Goal: Task Accomplishment & Management: Complete application form

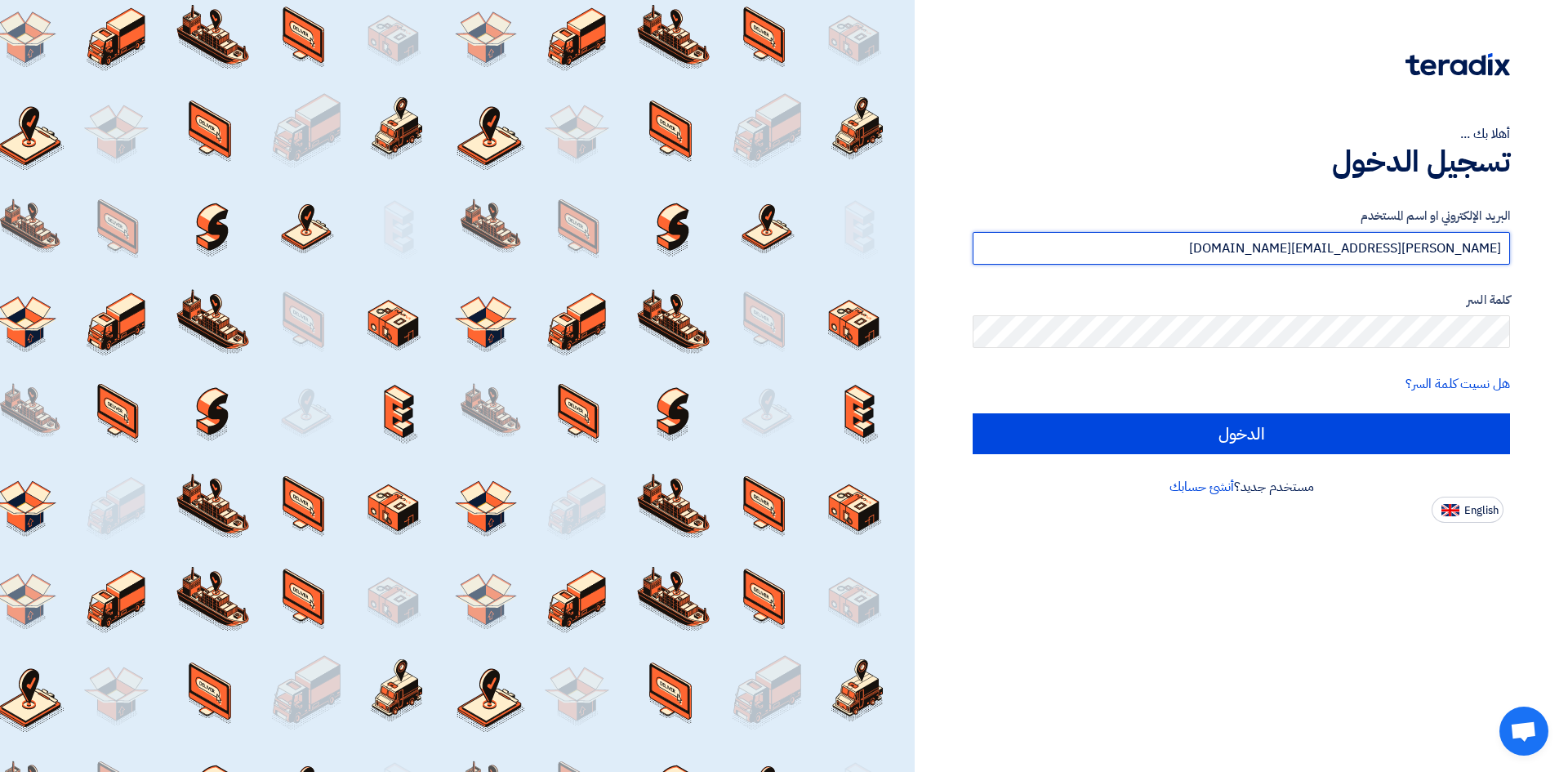
drag, startPoint x: 1397, startPoint y: 264, endPoint x: 1393, endPoint y: 252, distance: 12.6
click at [1396, 262] on input "[PERSON_NAME][EMAIL_ADDRESS][DOMAIN_NAME]" at bounding box center [1241, 247] width 537 height 33
click at [1393, 252] on input "[PERSON_NAME][EMAIL_ADDRESS][DOMAIN_NAME]" at bounding box center [1241, 247] width 537 height 33
click at [1393, 253] on input "[PERSON_NAME][EMAIL_ADDRESS][DOMAIN_NAME]" at bounding box center [1241, 247] width 537 height 33
click at [1393, 255] on input "[PERSON_NAME][EMAIL_ADDRESS][DOMAIN_NAME]" at bounding box center [1241, 247] width 537 height 33
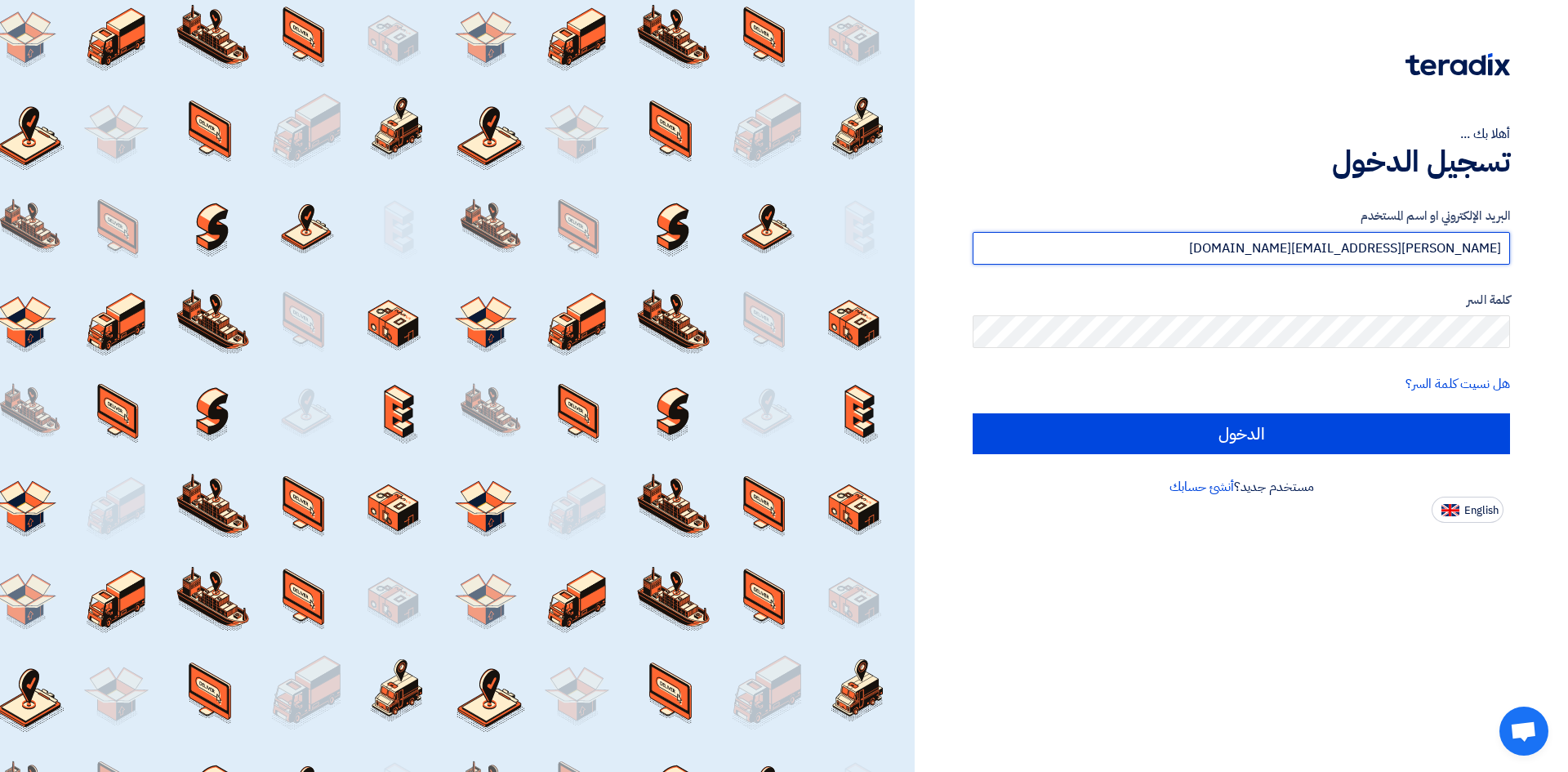
type input "[PERSON_NAME][EMAIL_ADDRESS][DOMAIN_NAME]"
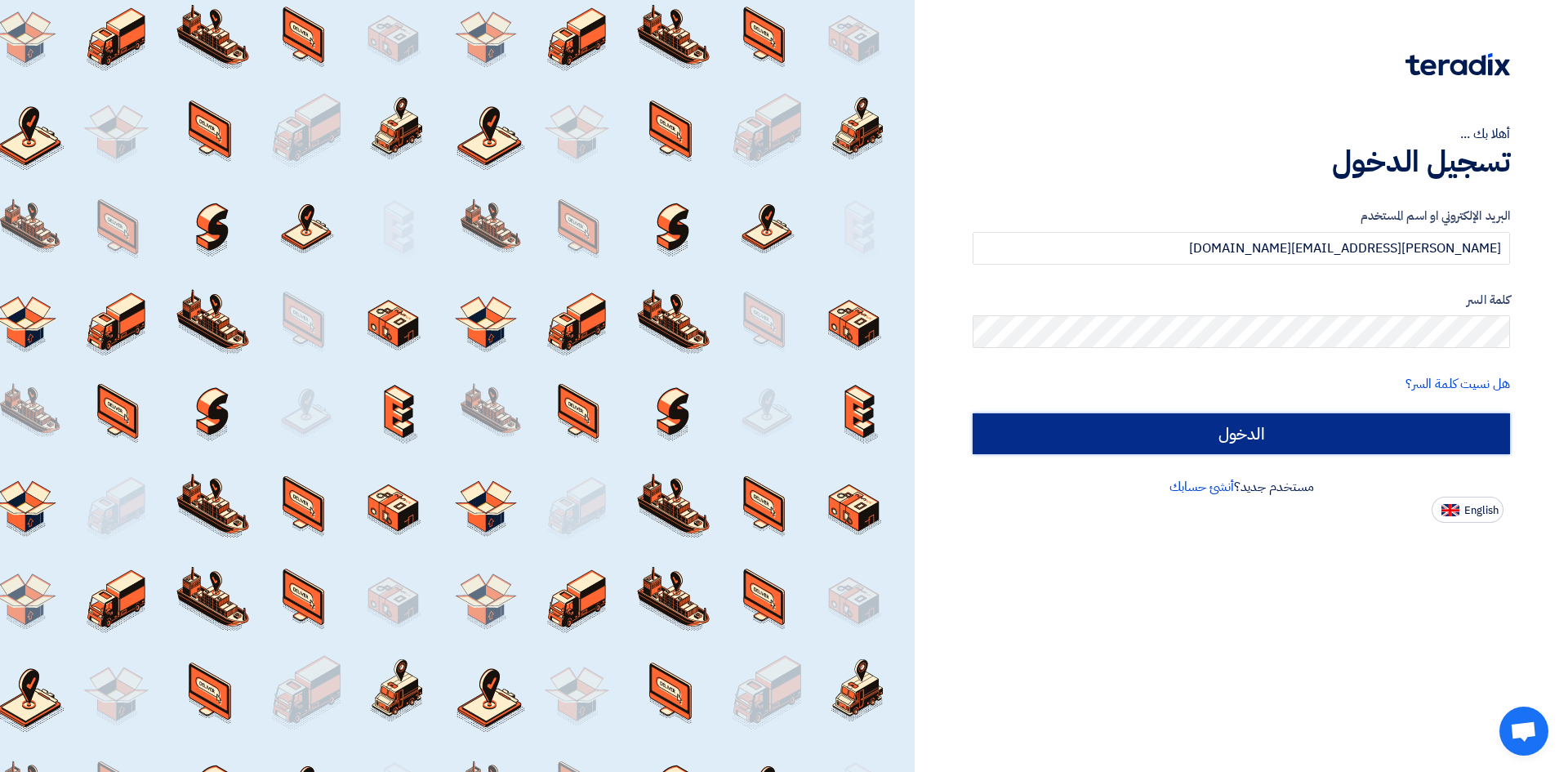
click at [1249, 440] on input "الدخول" at bounding box center [1241, 433] width 537 height 40
type input "Sign in"
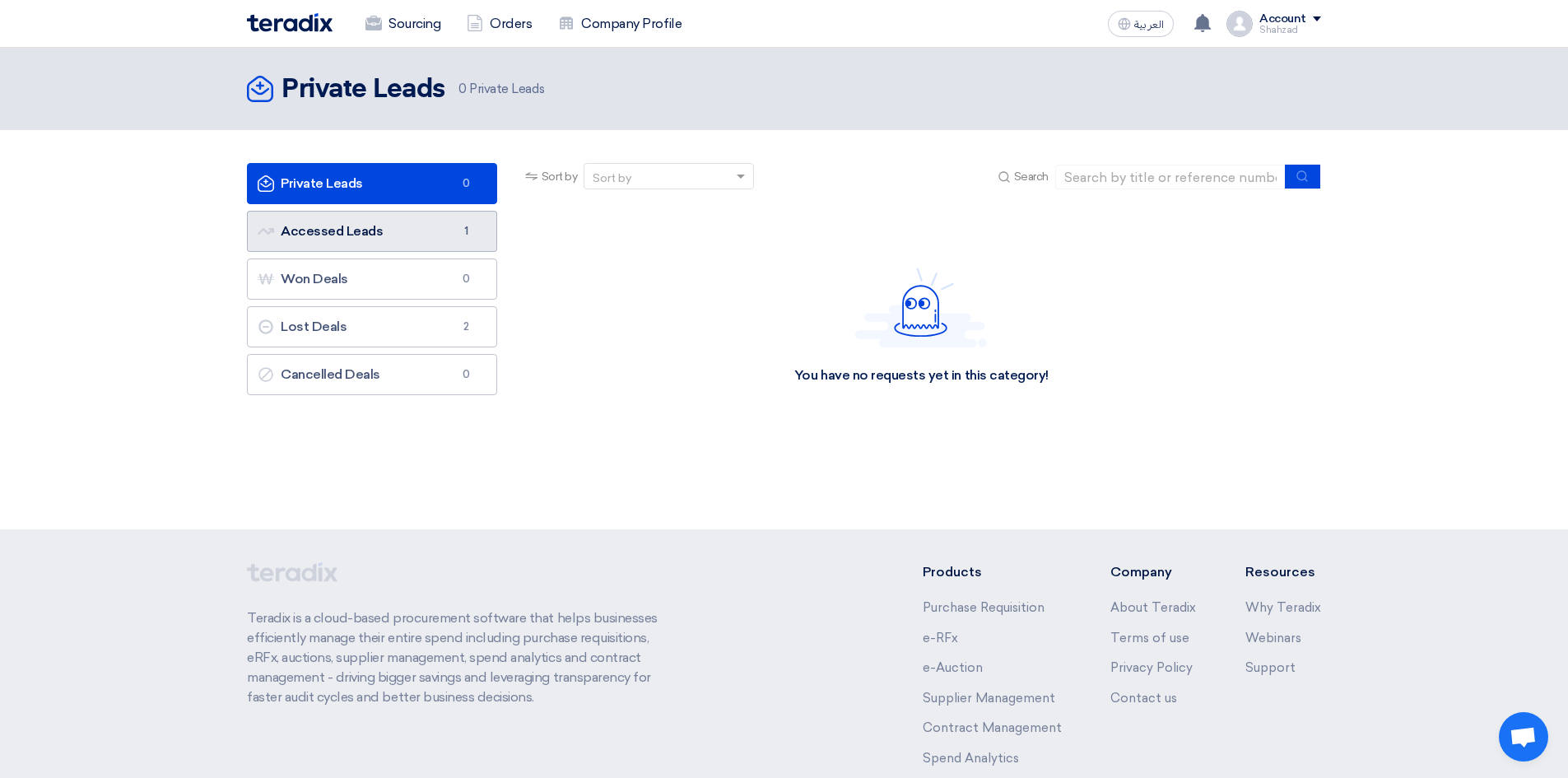
click at [391, 224] on link "Accessed Leads Accessed Leads 1" at bounding box center [372, 231] width 250 height 41
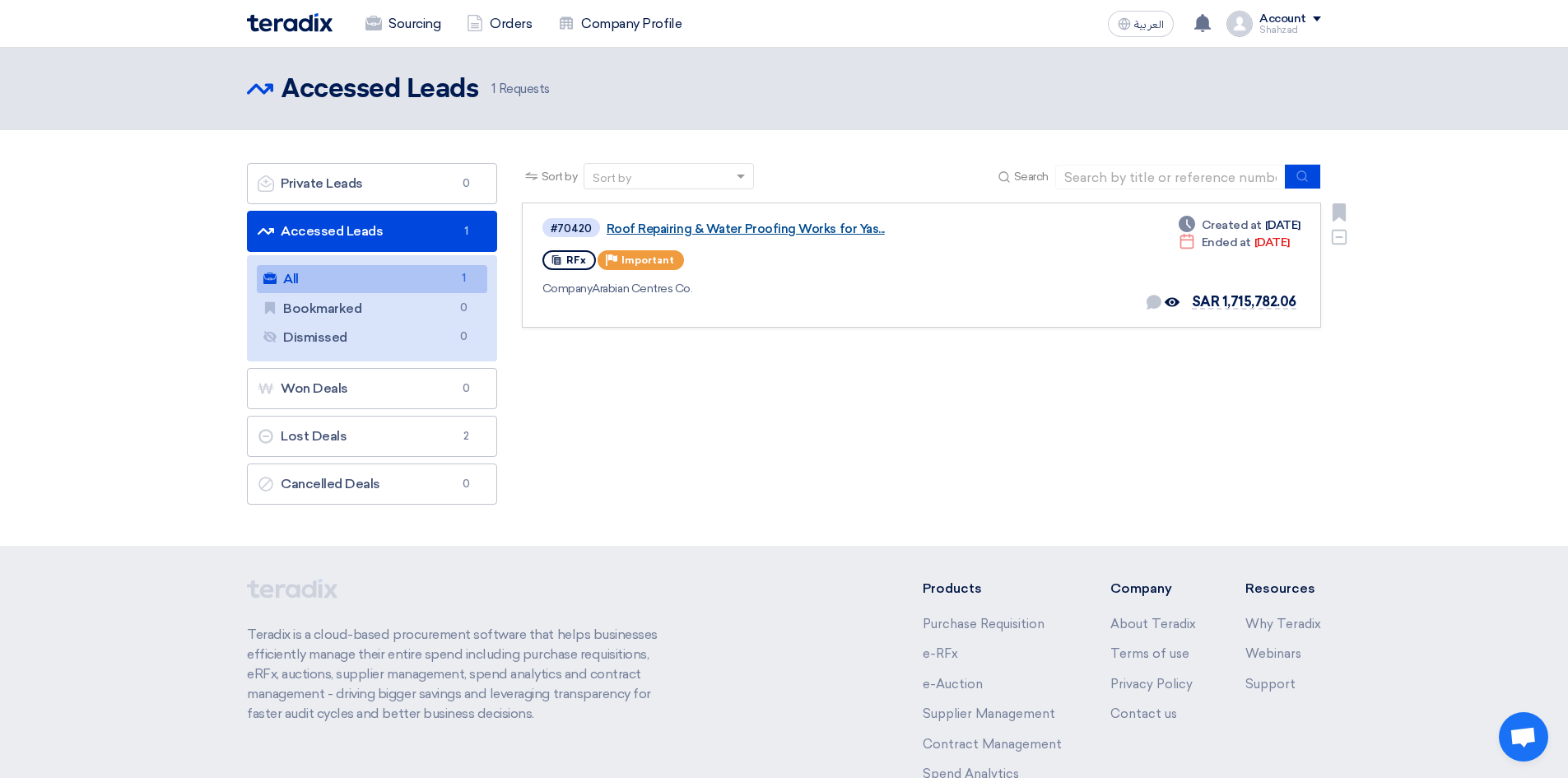
click at [828, 227] on link "Roof Repairing & Water Proofing Works for Yas..." at bounding box center [812, 229] width 411 height 15
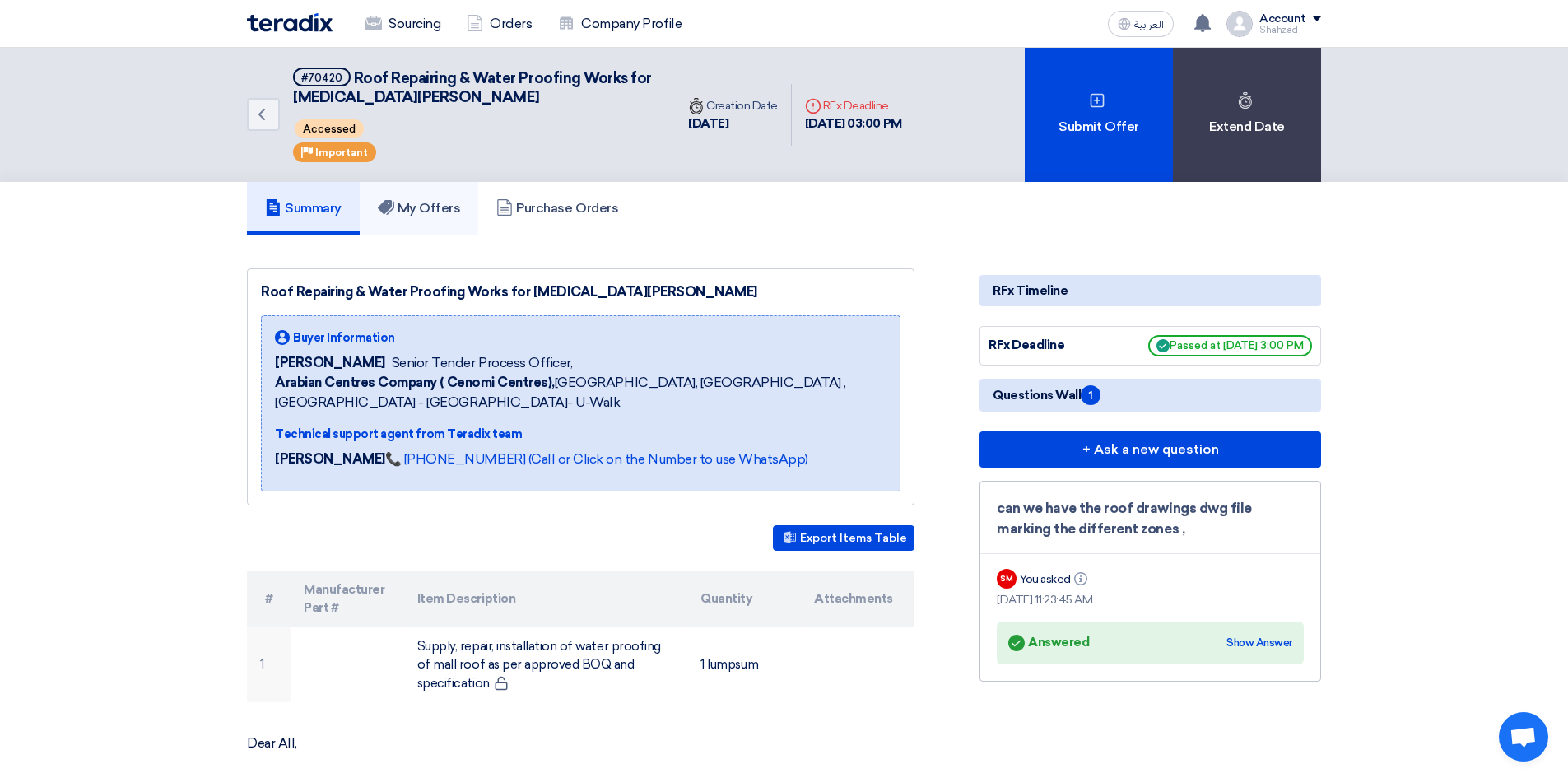
click at [430, 215] on h5 "My Offers" at bounding box center [419, 208] width 83 height 17
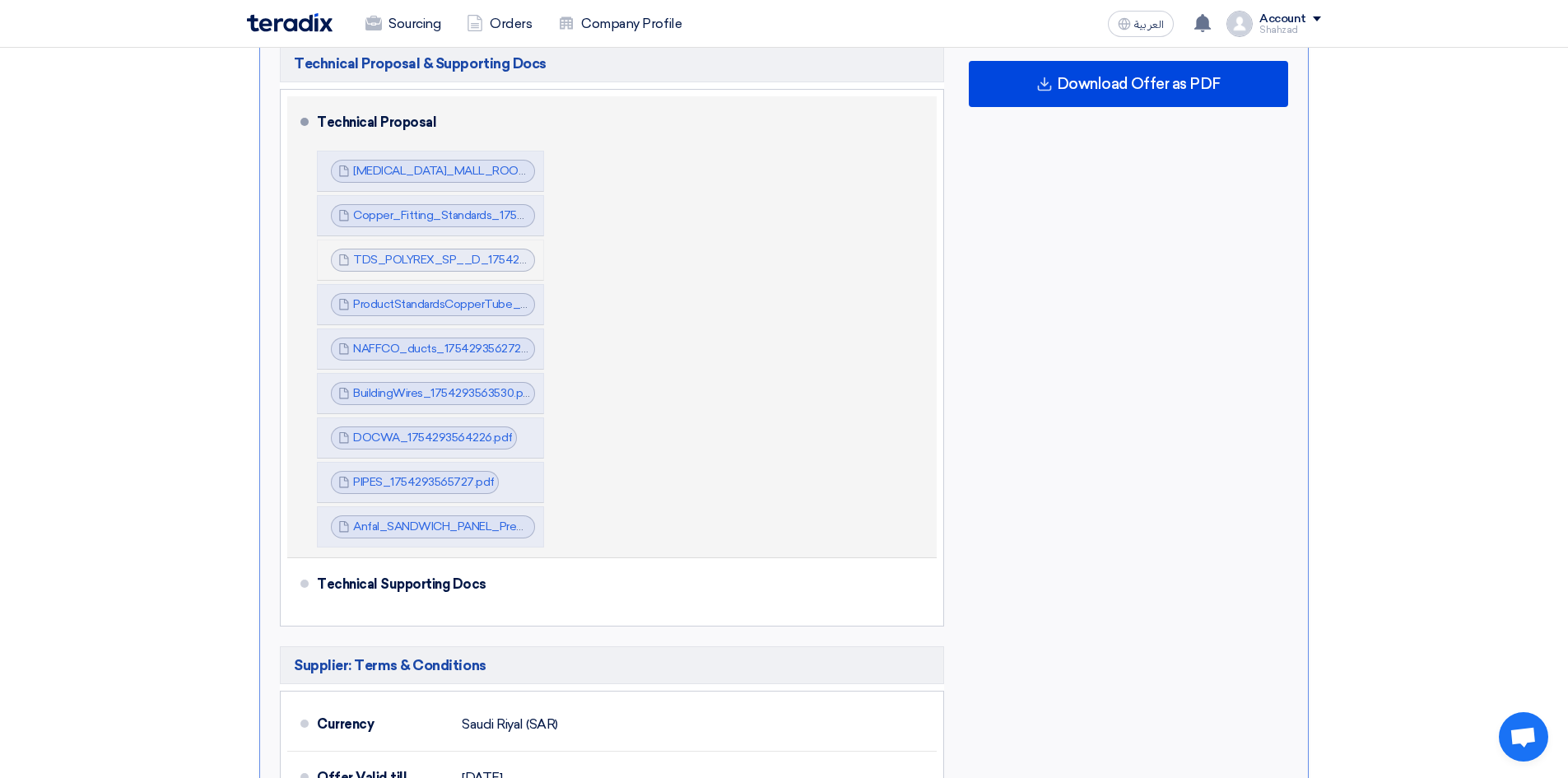
scroll to position [1098, 0]
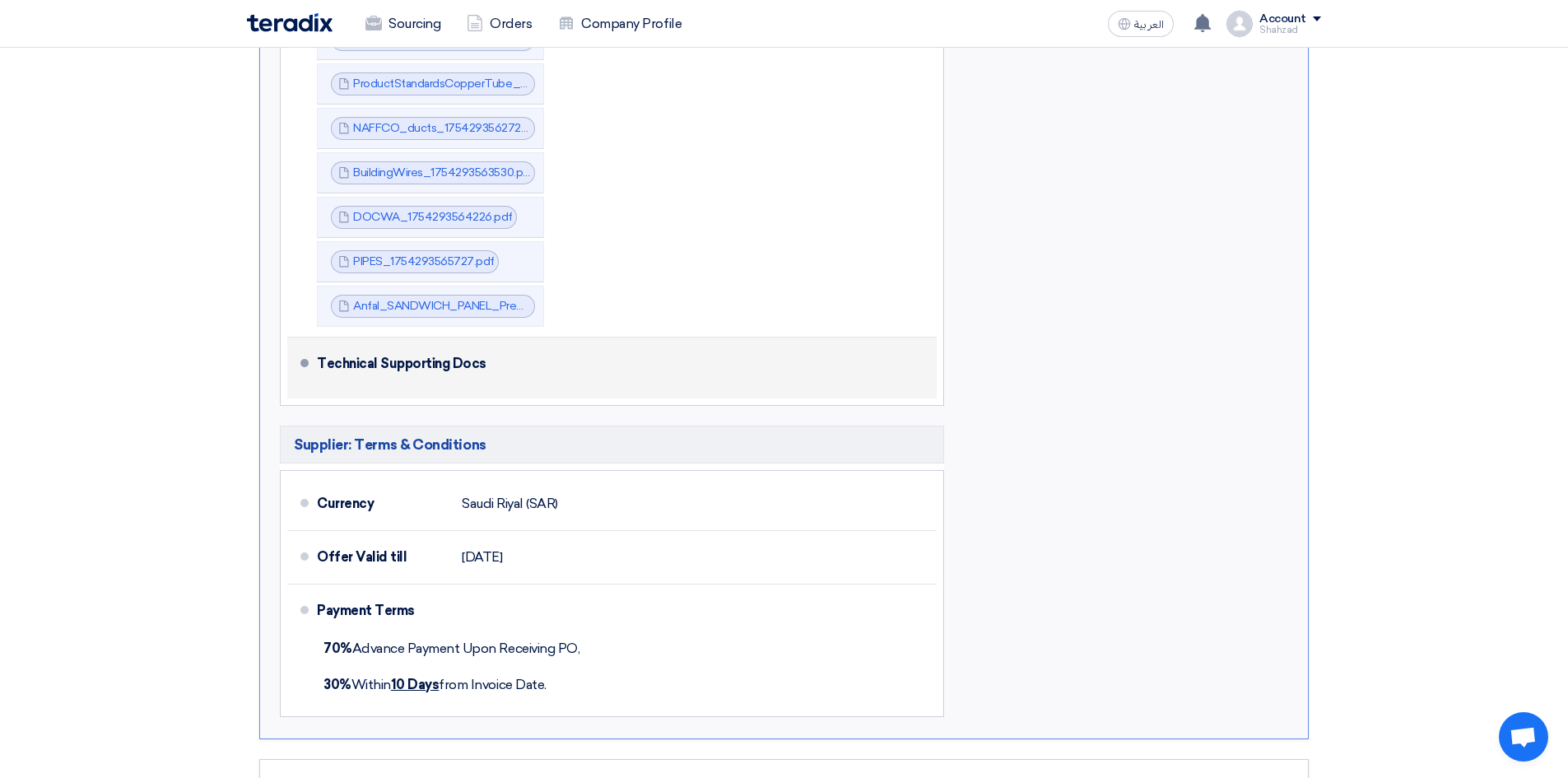
drag, startPoint x: 336, startPoint y: 347, endPoint x: 517, endPoint y: 348, distance: 181.0
click at [518, 348] on div "Technical Supporting Docs" at bounding box center [617, 364] width 600 height 40
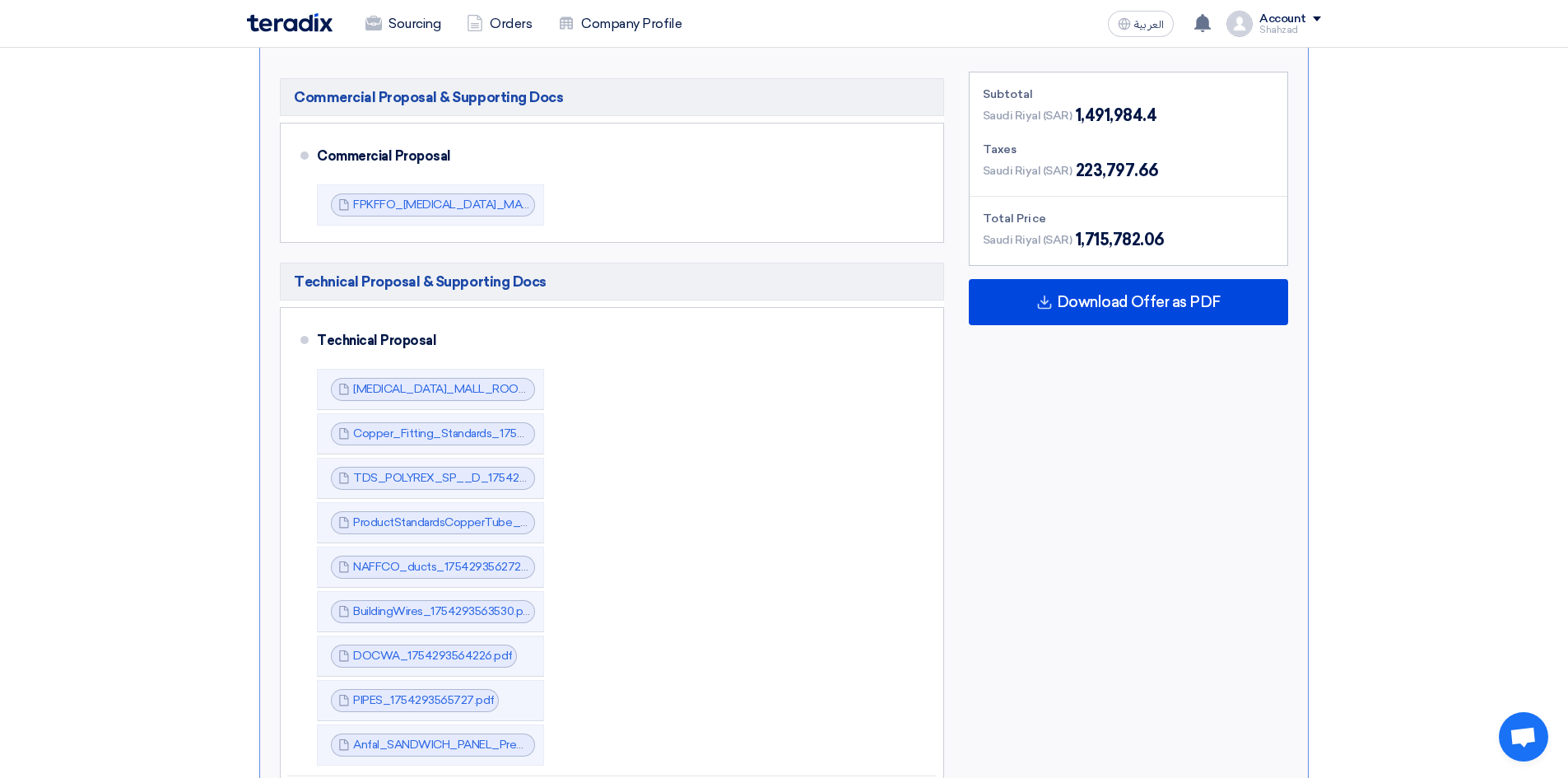
scroll to position [878, 0]
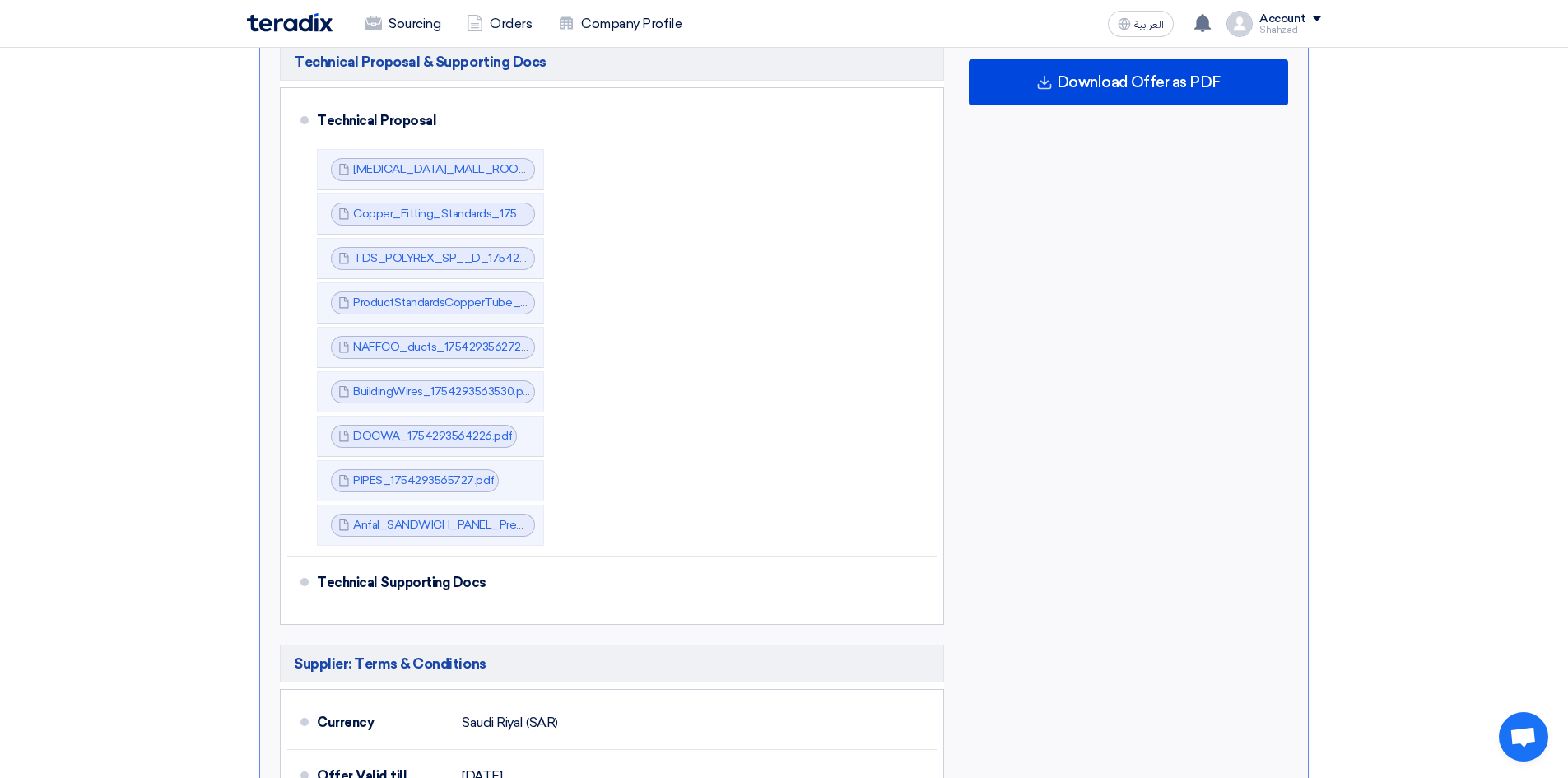
drag, startPoint x: 195, startPoint y: 454, endPoint x: 216, endPoint y: 469, distance: 25.8
click at [195, 453] on section "Submit Offer No Price Feedback Available Version 2 Last Update [DATE] 12:11 PM …" at bounding box center [784, 242] width 1568 height 1771
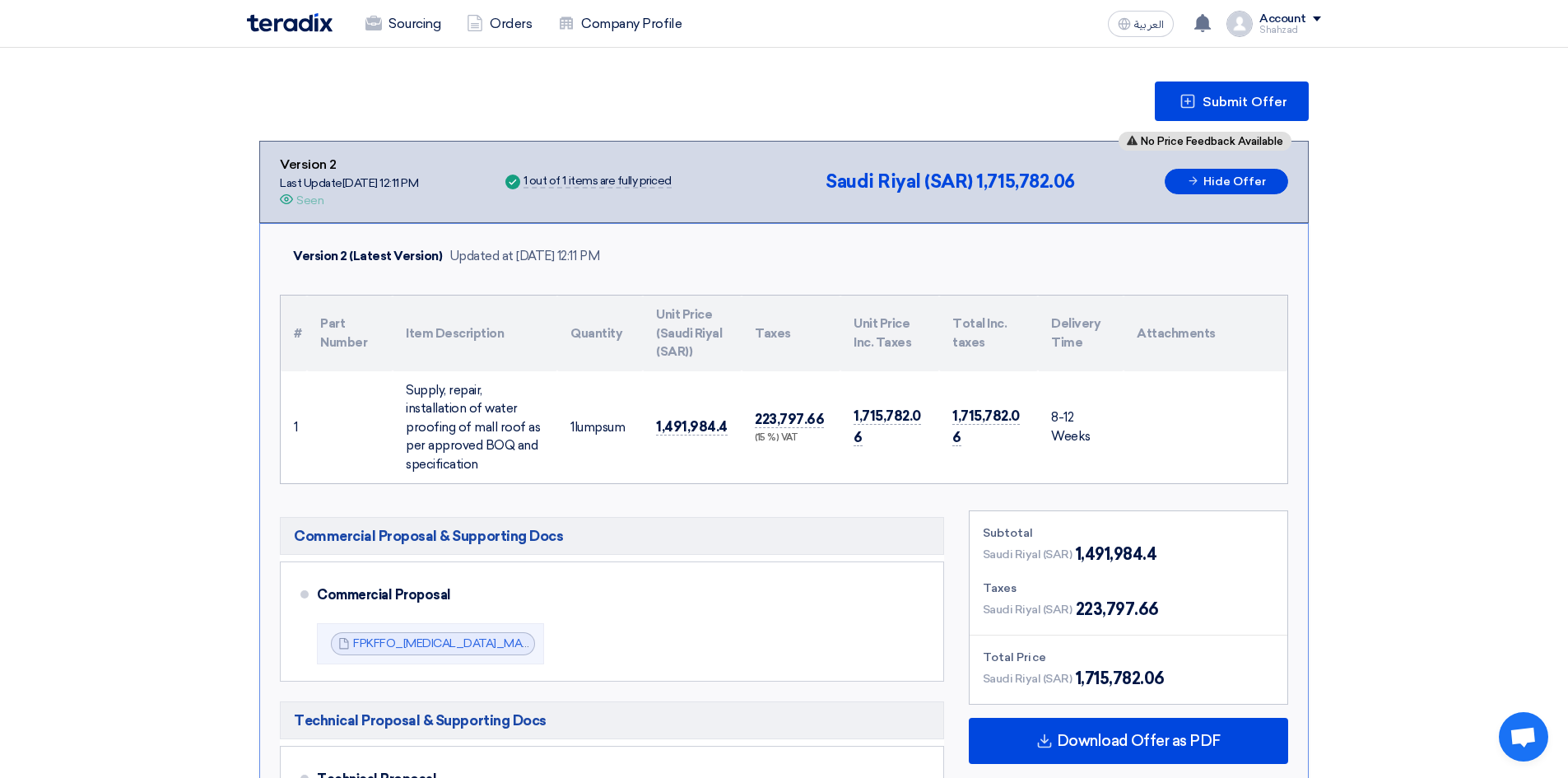
scroll to position [0, 0]
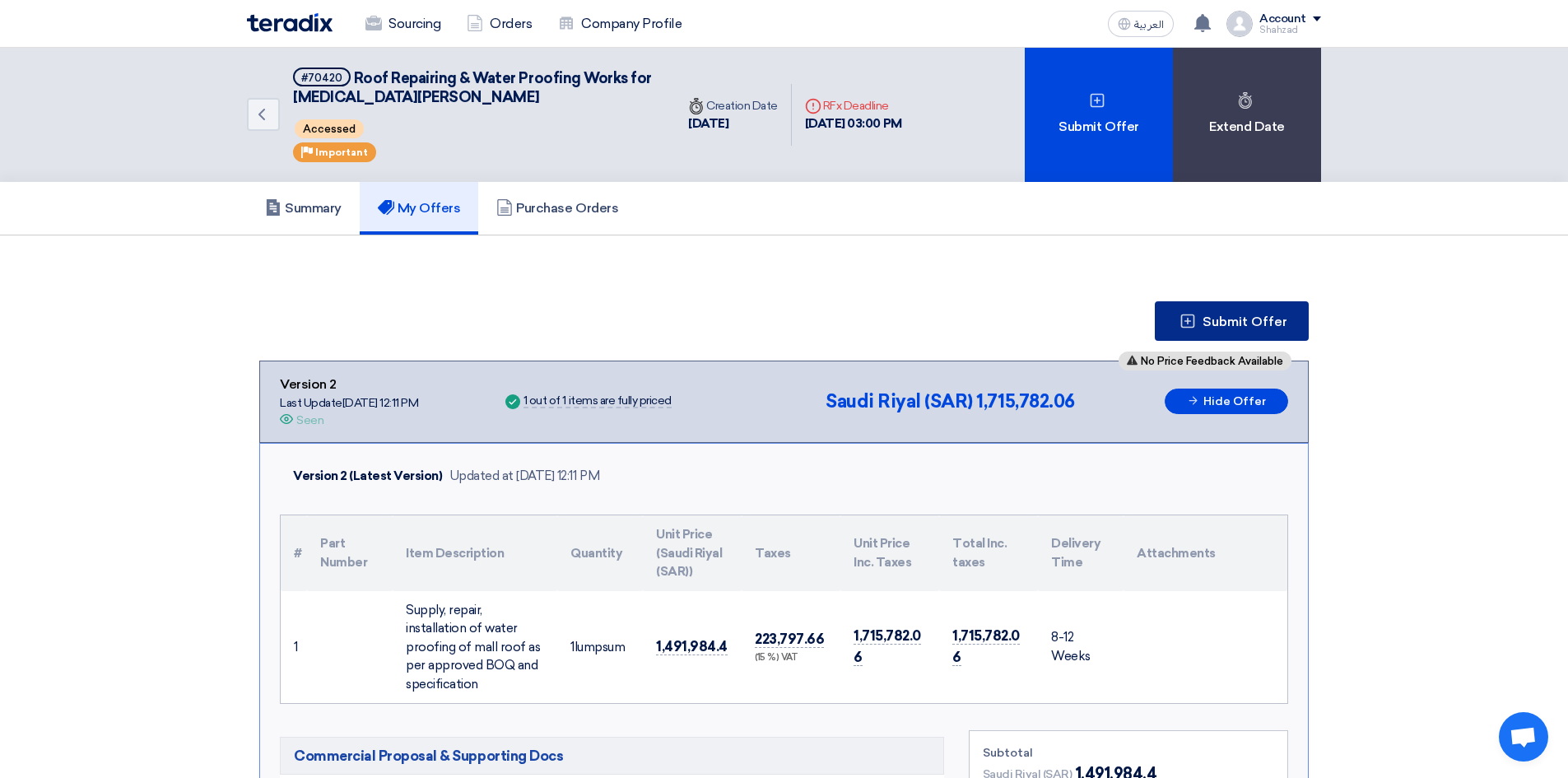
click at [1196, 324] on icon at bounding box center [1187, 321] width 17 height 17
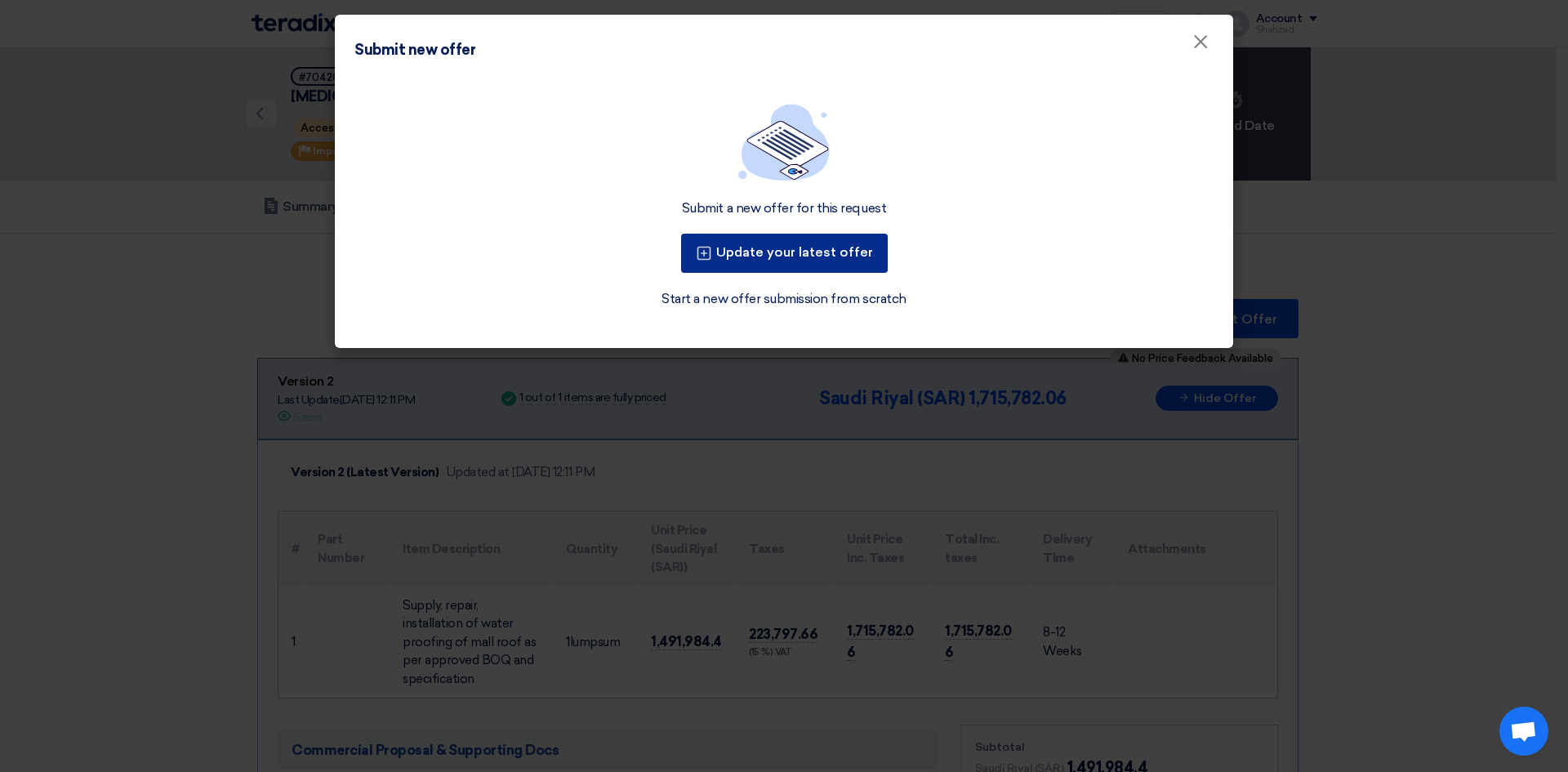
click at [749, 255] on button "Update your latest offer" at bounding box center [784, 253] width 207 height 39
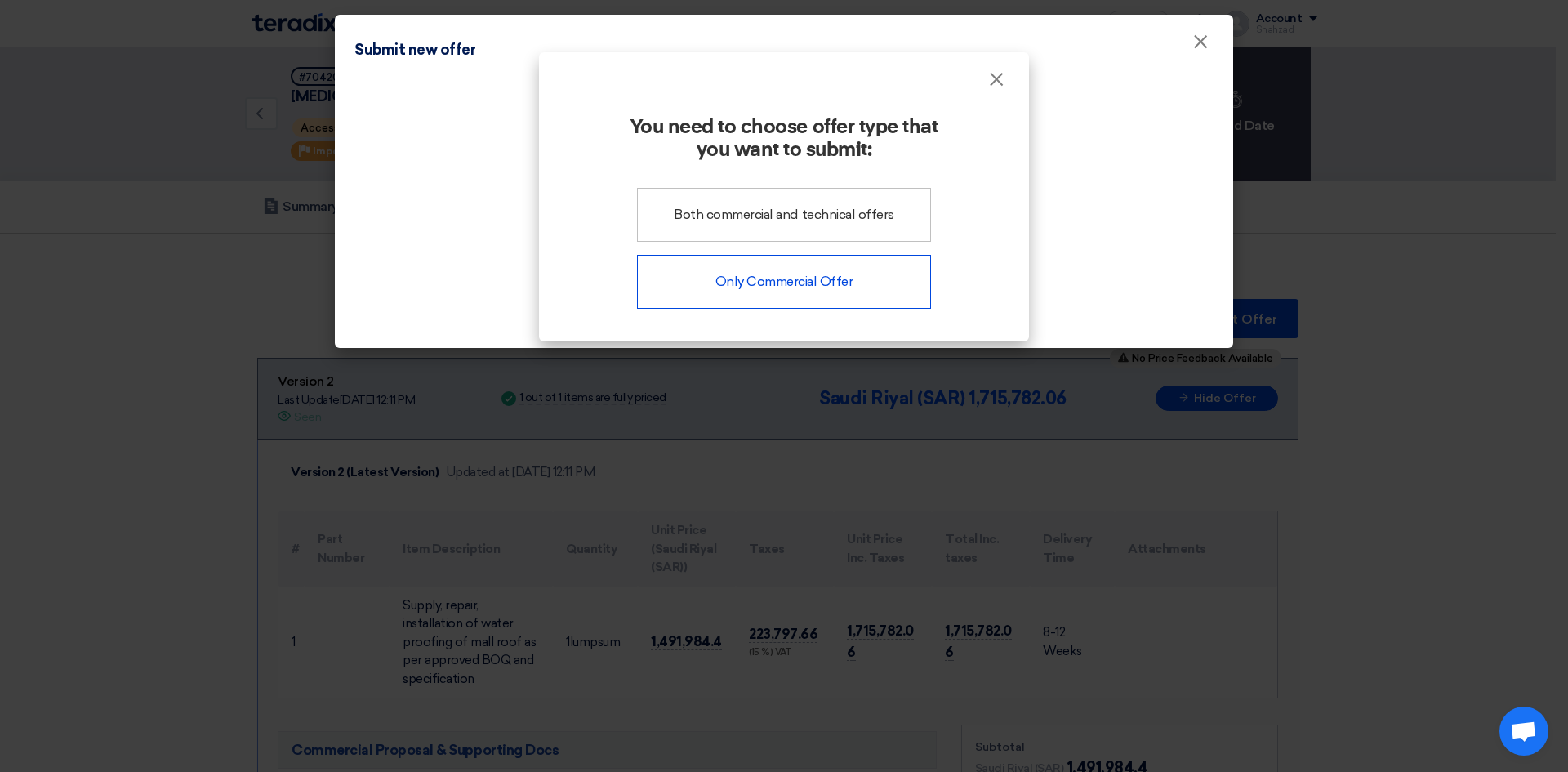
click at [808, 293] on div "Only Commercial Offer" at bounding box center [784, 282] width 294 height 54
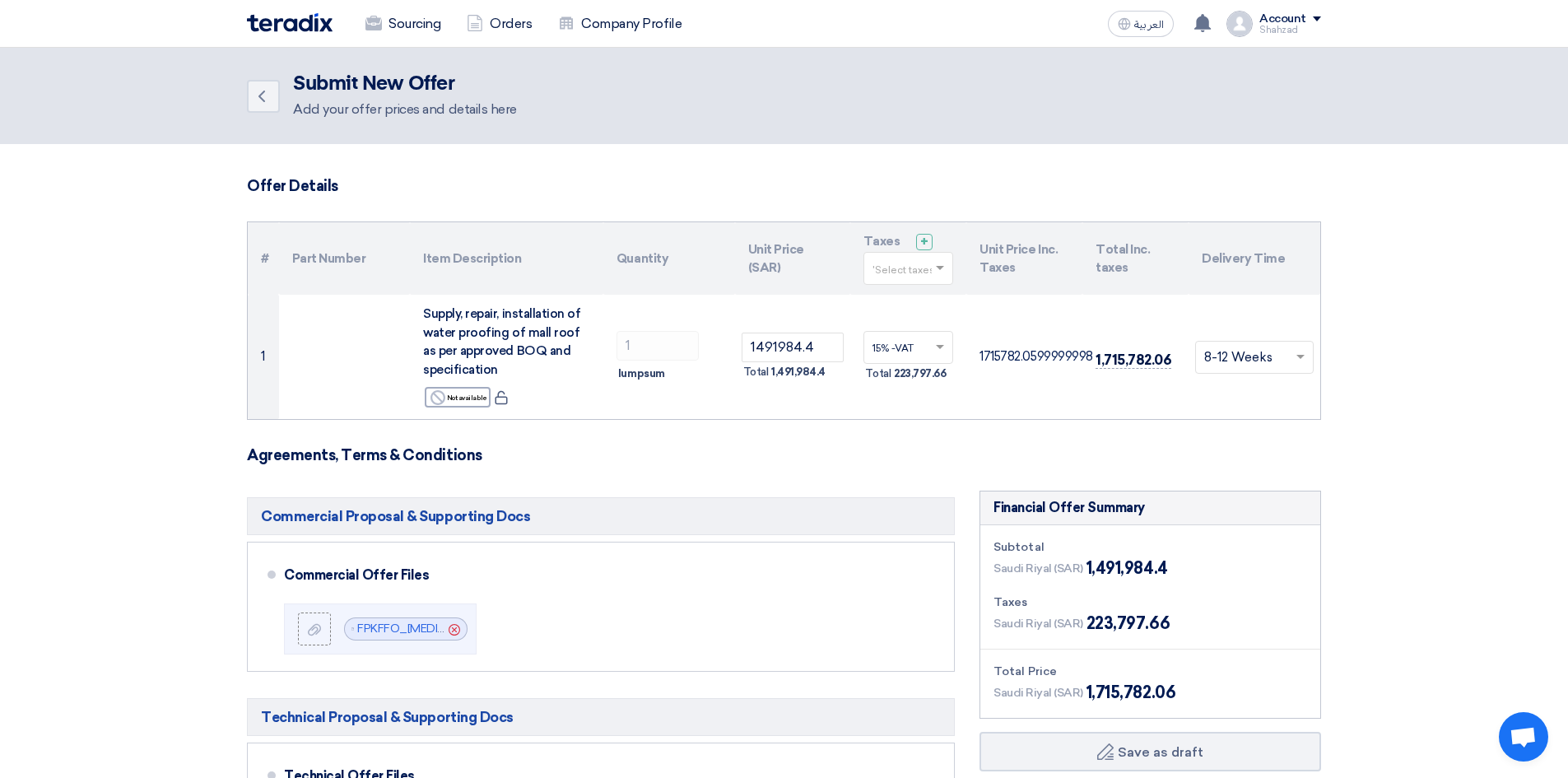
click at [2, 559] on section "Offer Details # Part Number Item Description Quantity Unit Price (SAR) Taxes + …" at bounding box center [784, 776] width 1568 height 1264
click at [174, 701] on section "Offer Details # Part Number Item Description Quantity Unit Price (SAR) Taxes + …" at bounding box center [784, 776] width 1568 height 1264
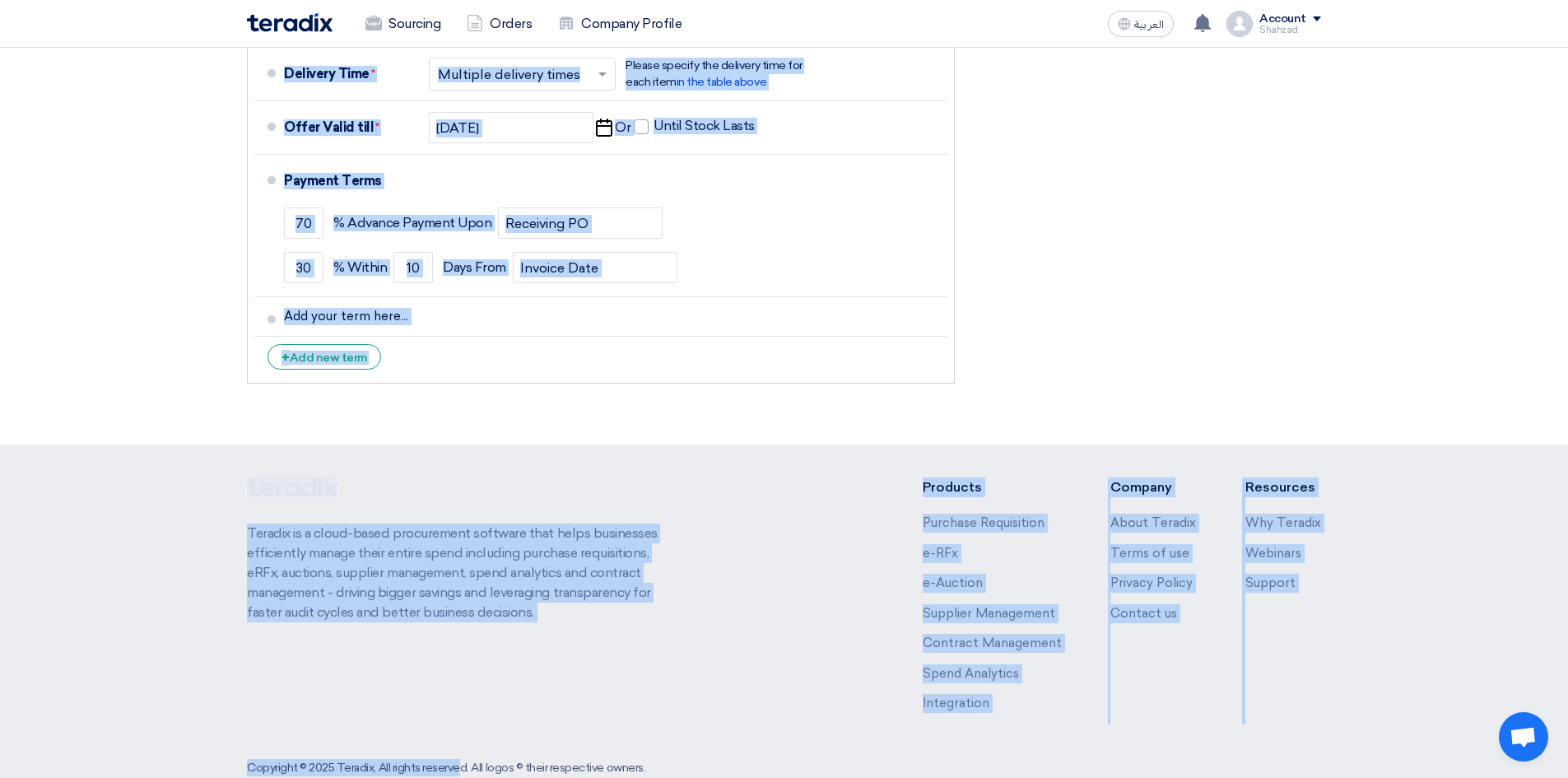
scroll to position [1003, 0]
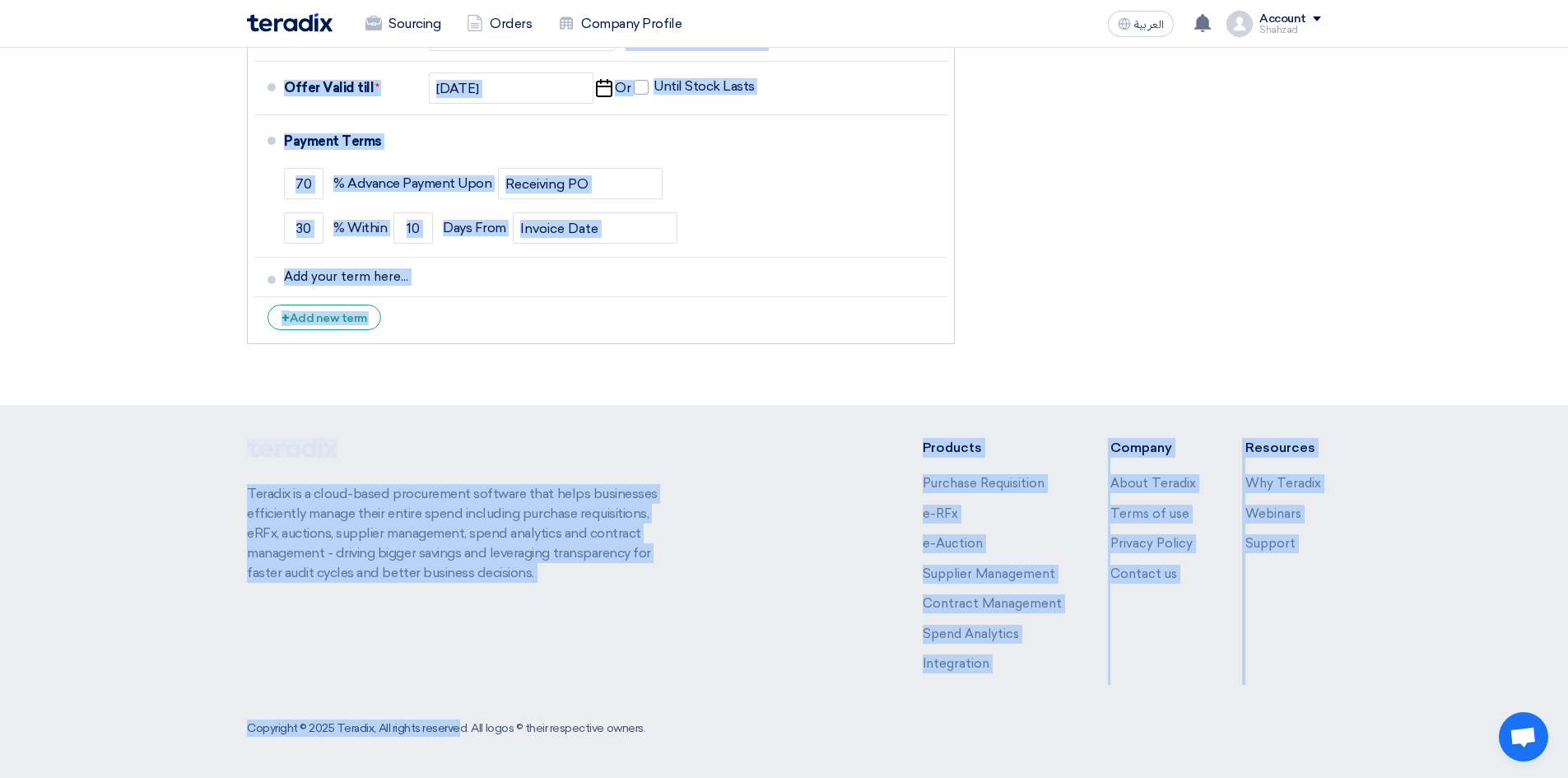
drag, startPoint x: 507, startPoint y: 696, endPoint x: 933, endPoint y: 522, distance: 460.2
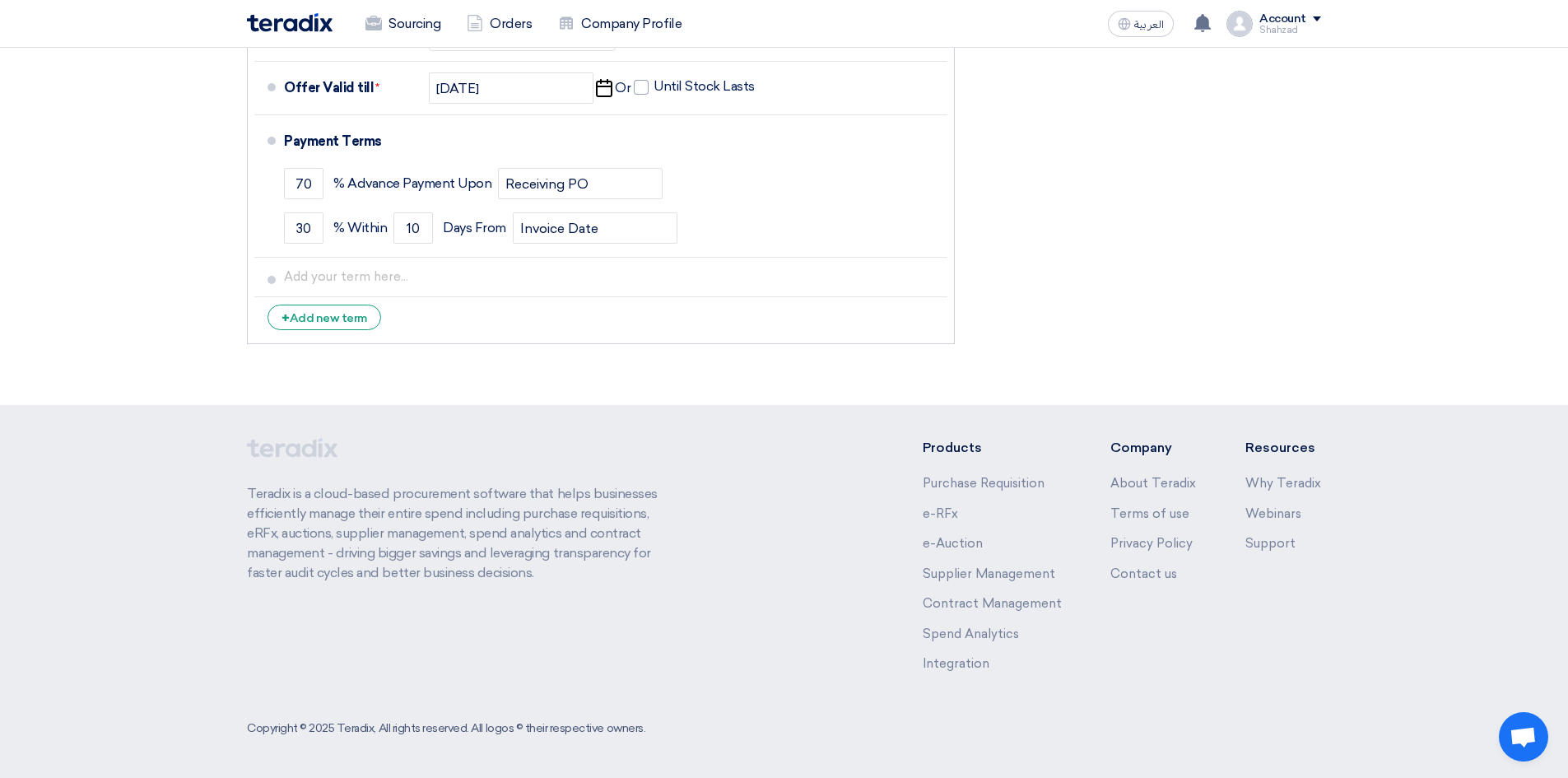
drag, startPoint x: 933, startPoint y: 522, endPoint x: 1197, endPoint y: 628, distance: 284.5
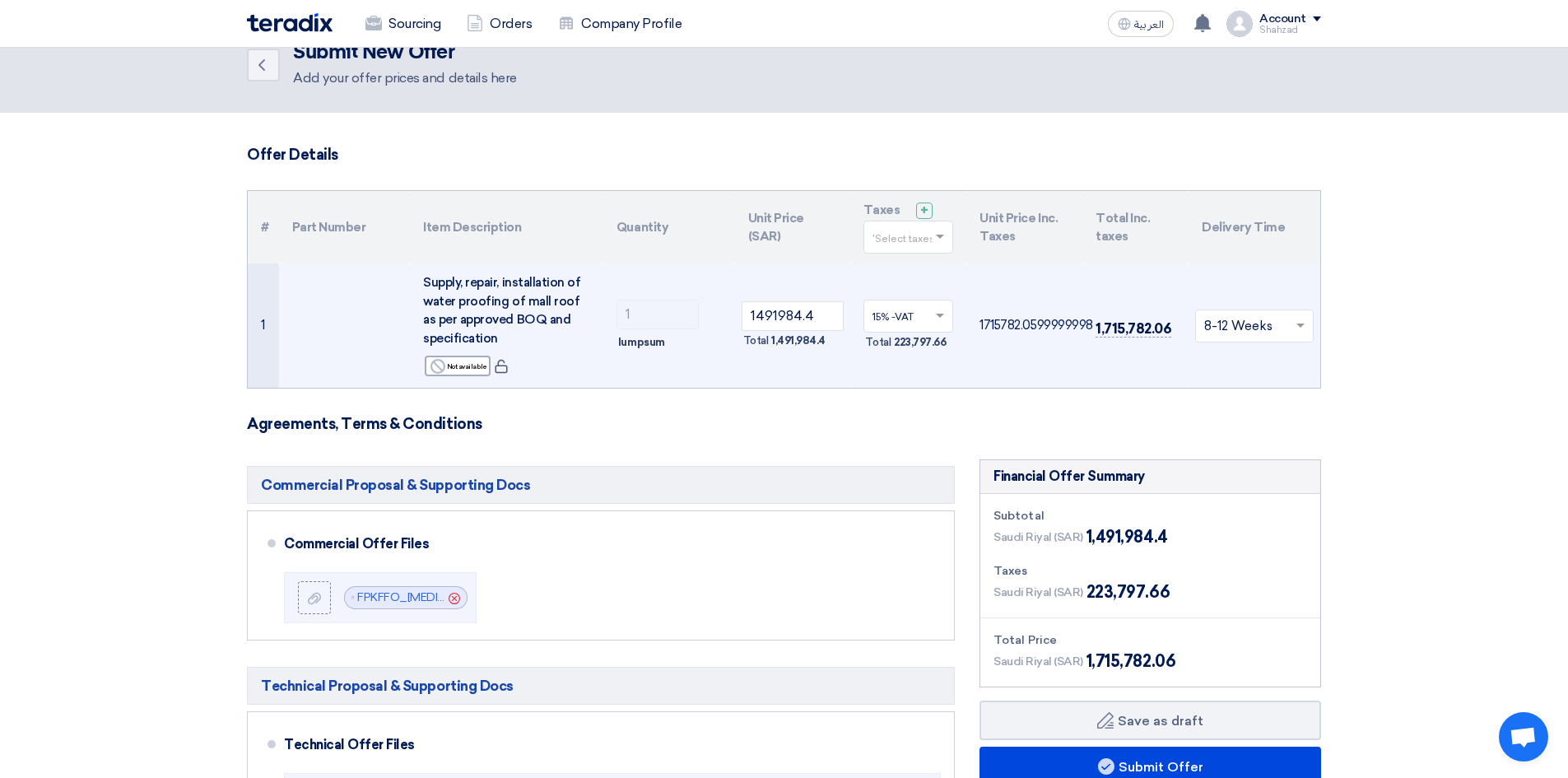
scroll to position [0, 0]
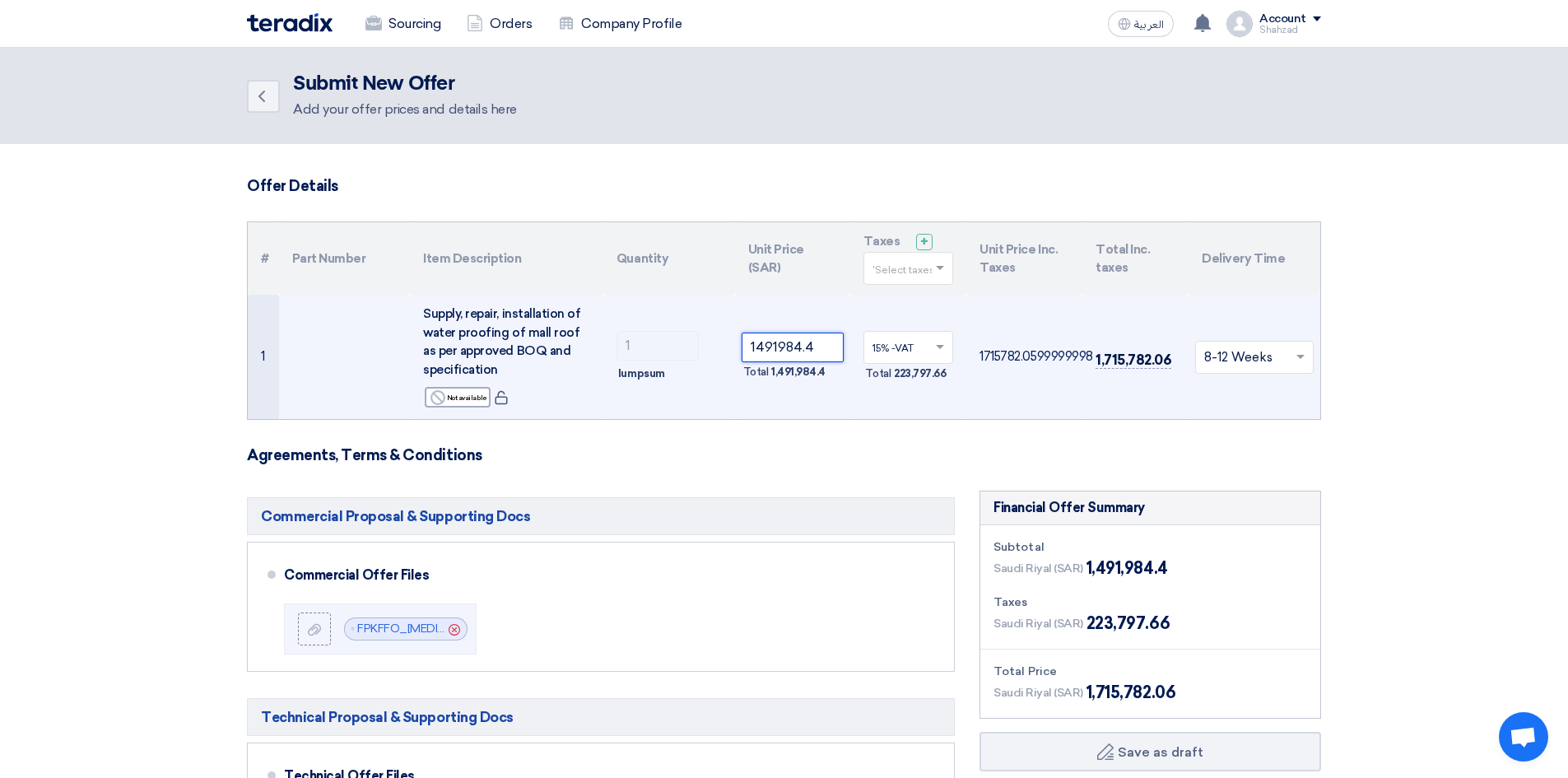
click at [796, 345] on input "1491984.4" at bounding box center [793, 348] width 103 height 30
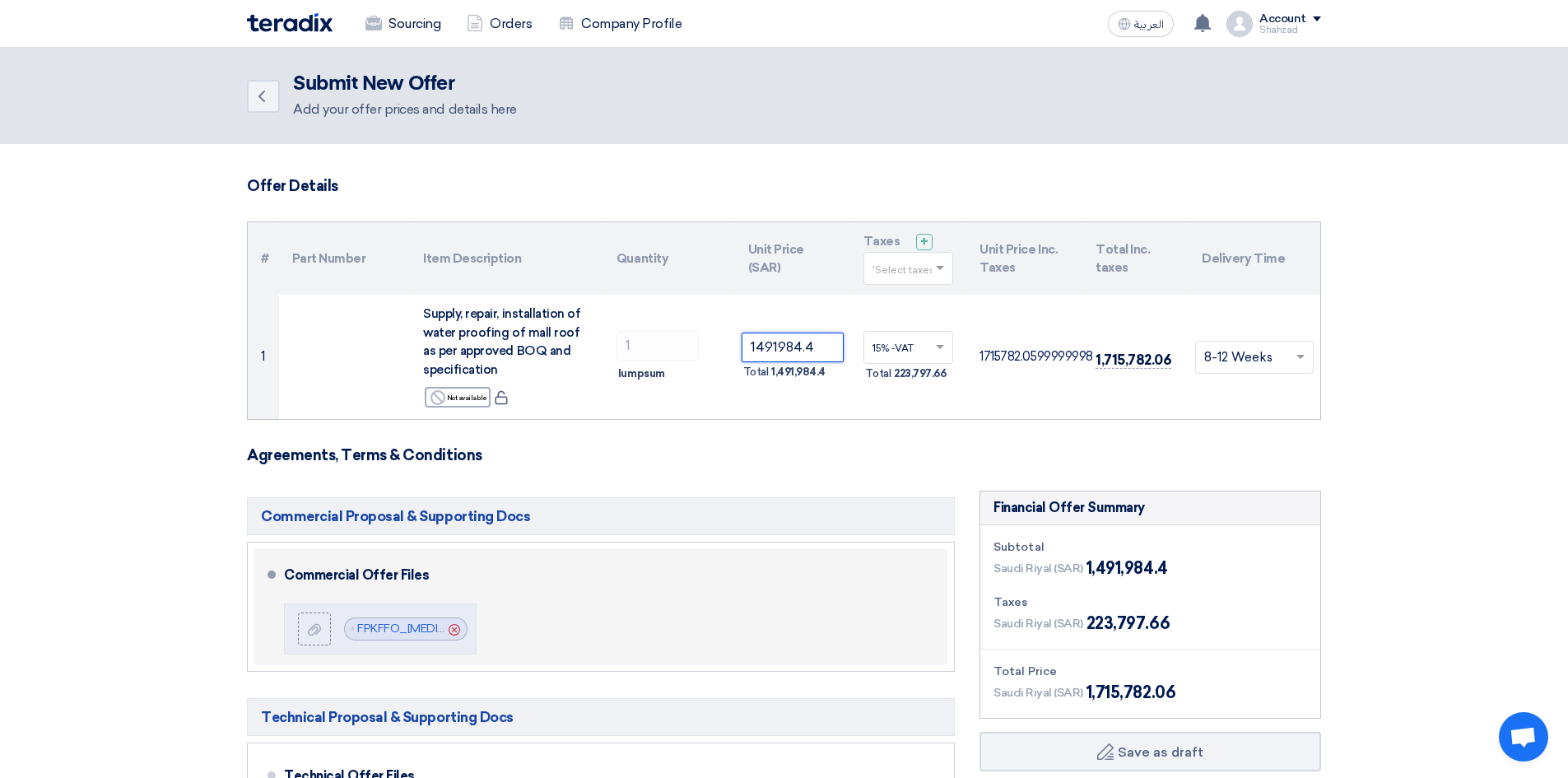
scroll to position [220, 0]
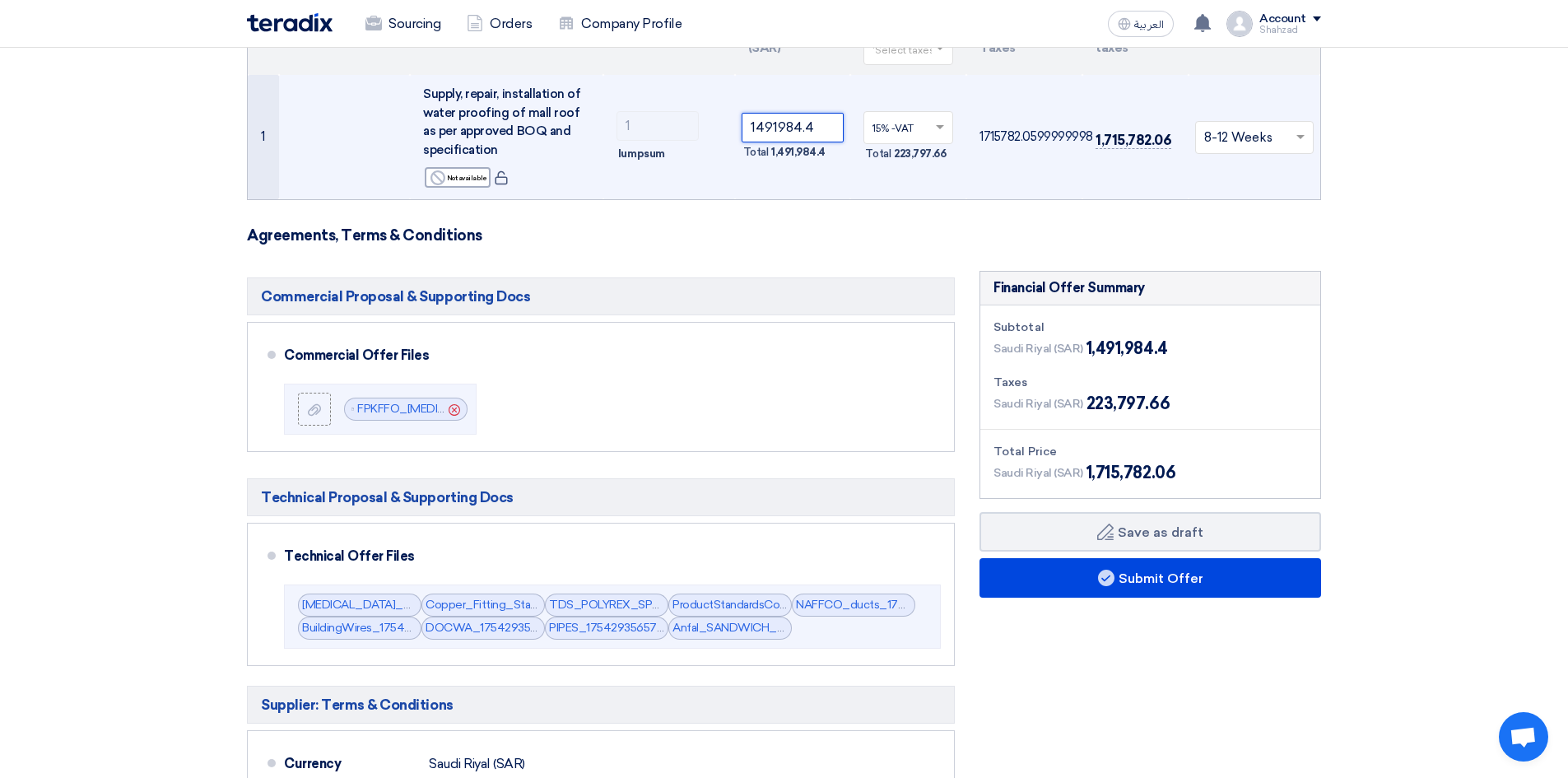
click at [777, 131] on input "1491984.4" at bounding box center [793, 128] width 103 height 30
paste input "605500.40"
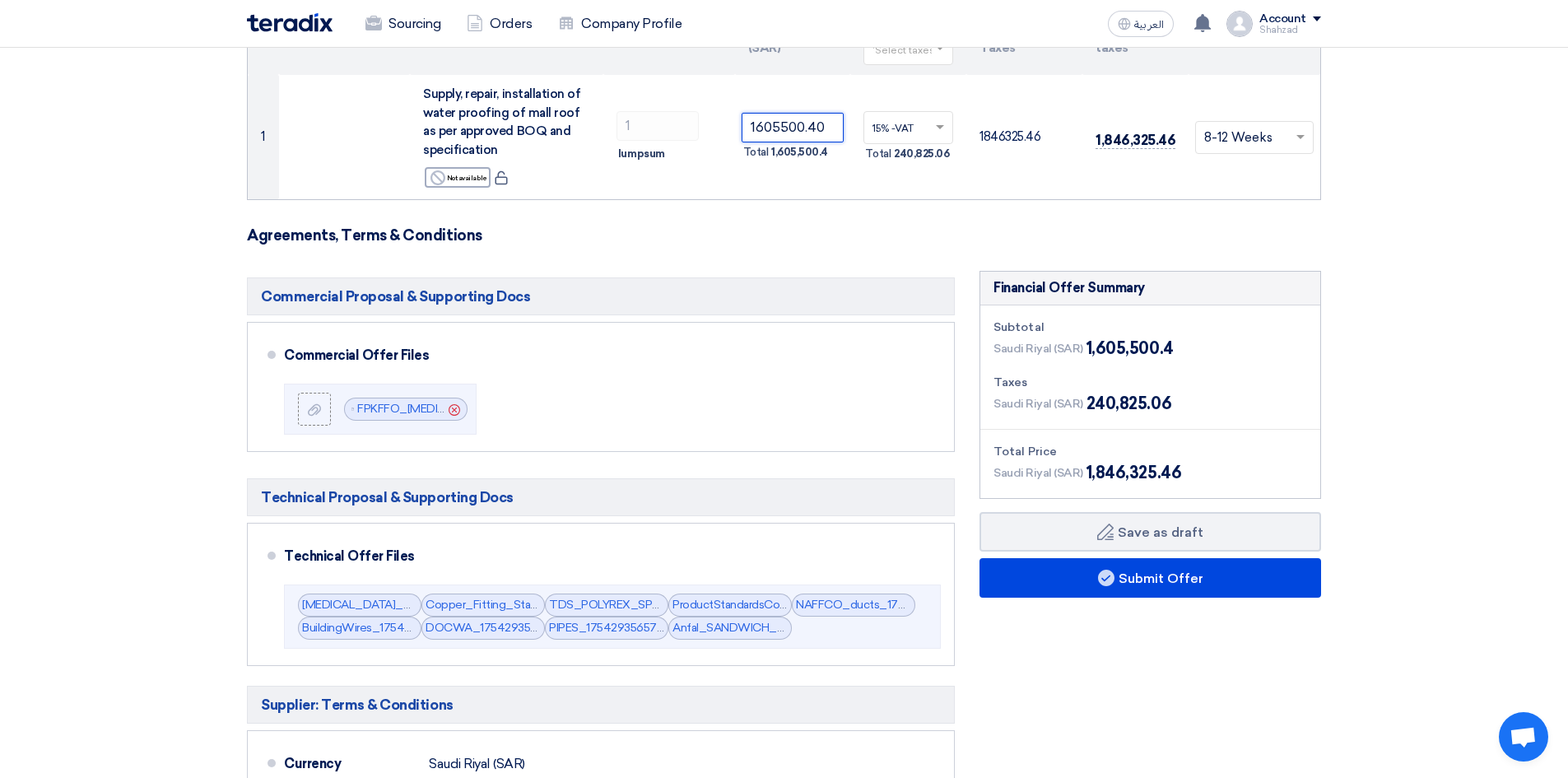
type input "1605500.40"
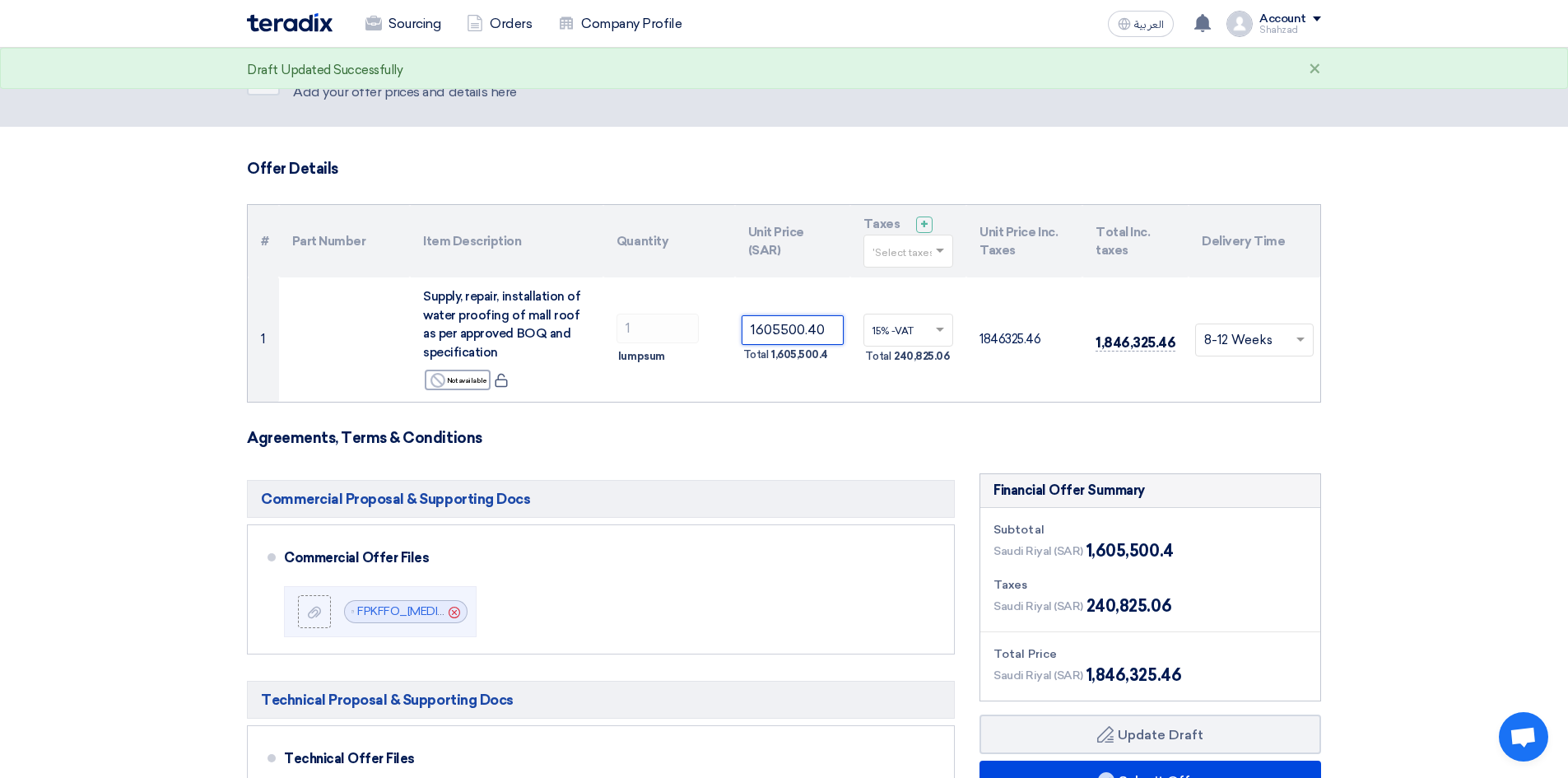
scroll to position [0, 0]
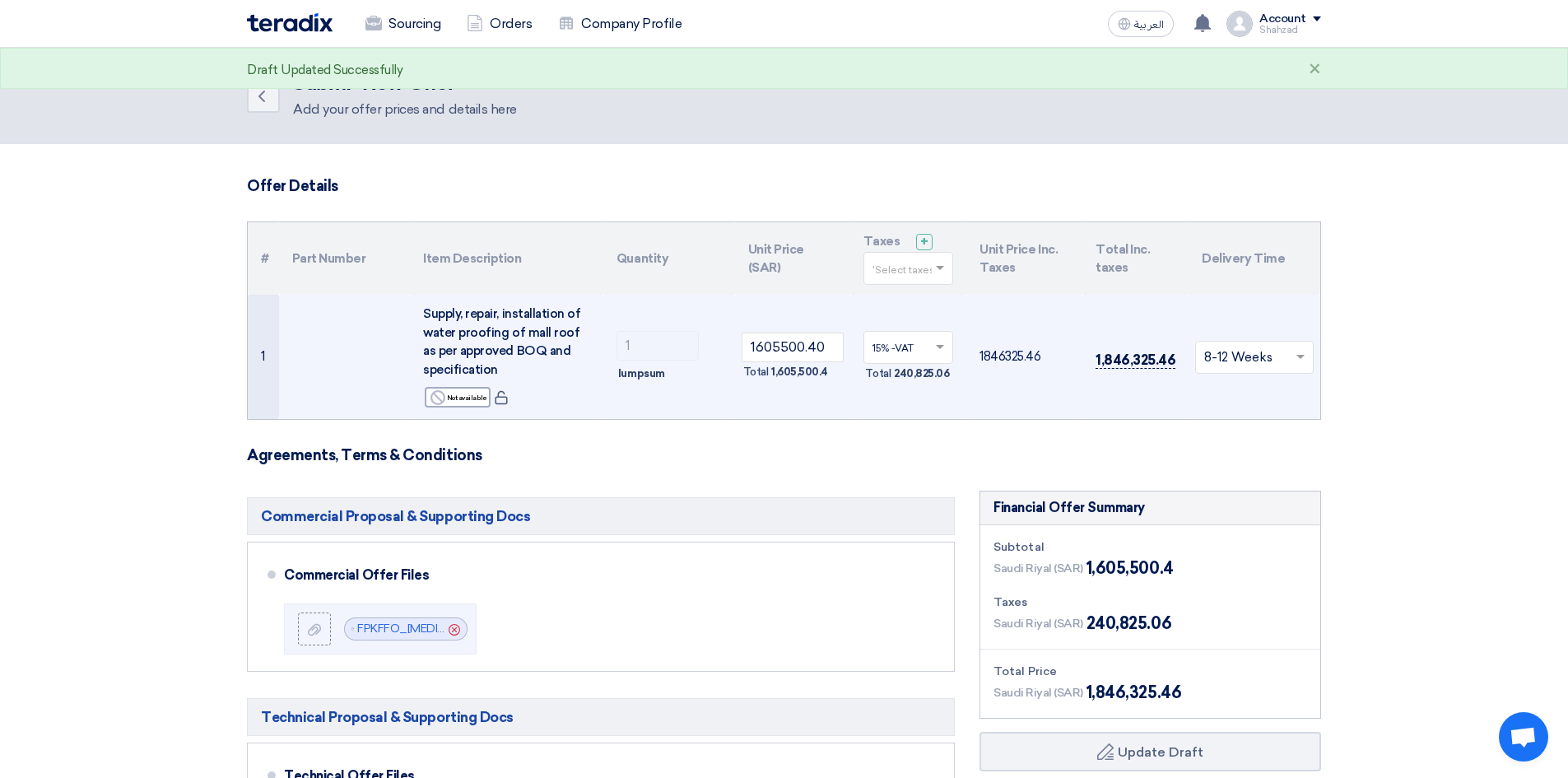
click at [1118, 364] on span "1,846,325.46" at bounding box center [1135, 360] width 79 height 17
click at [1117, 363] on span "1,846,325.46" at bounding box center [1135, 360] width 79 height 17
click at [1116, 363] on span "1,846,325.46" at bounding box center [1135, 360] width 79 height 17
click at [881, 358] on input "text" at bounding box center [900, 348] width 56 height 27
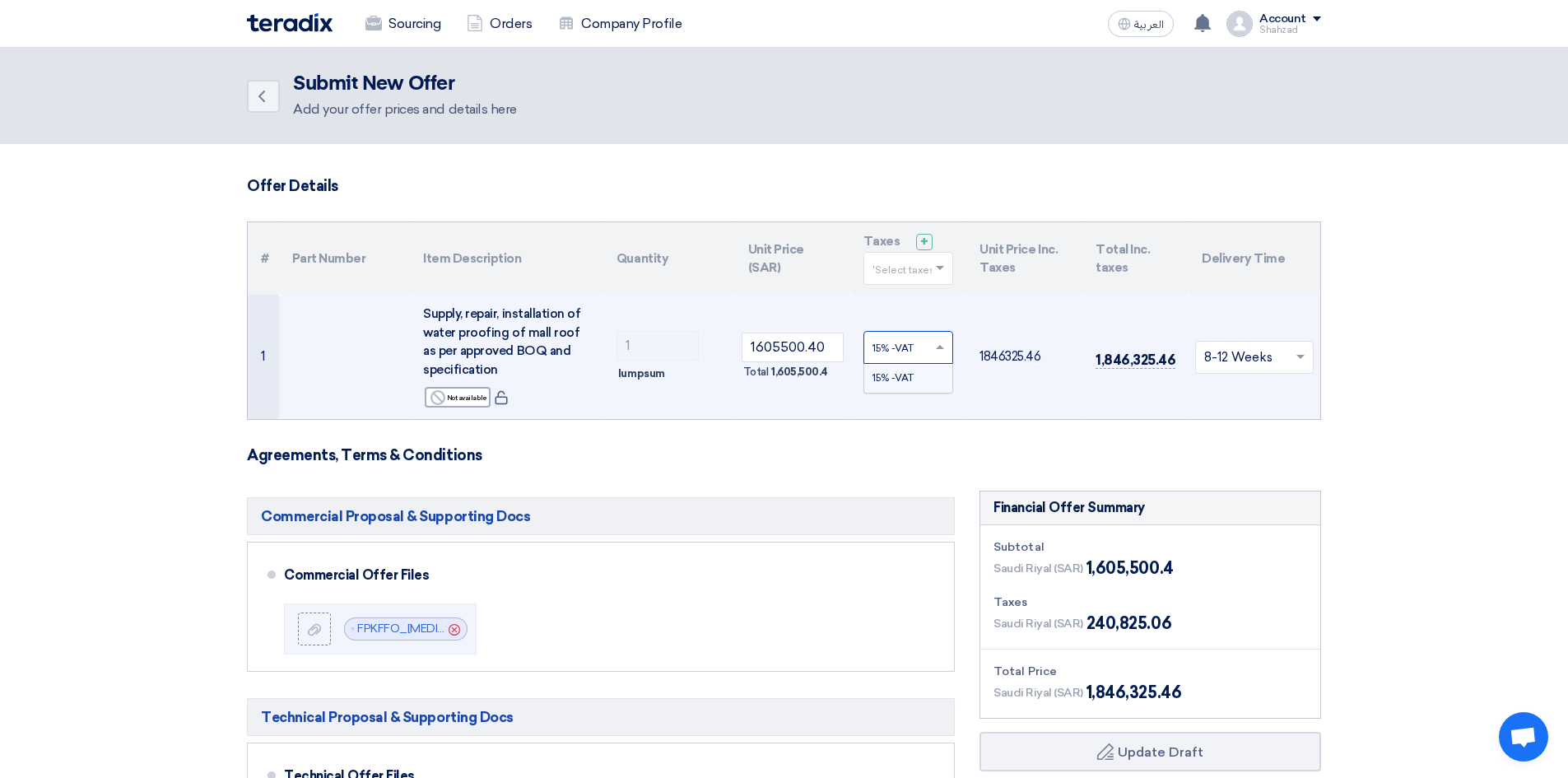
click at [881, 362] on input "text" at bounding box center [900, 348] width 56 height 27
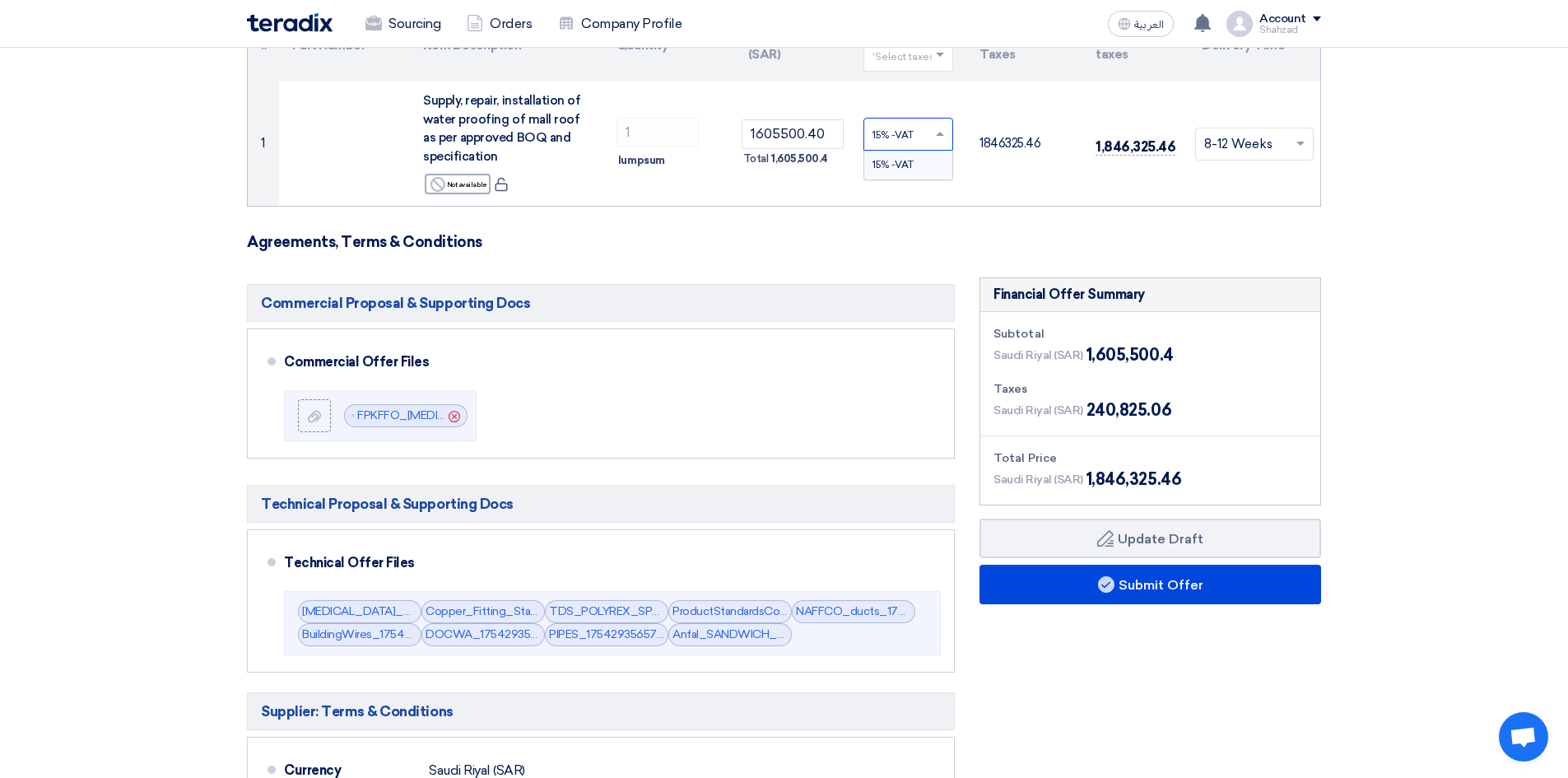
scroll to position [220, 0]
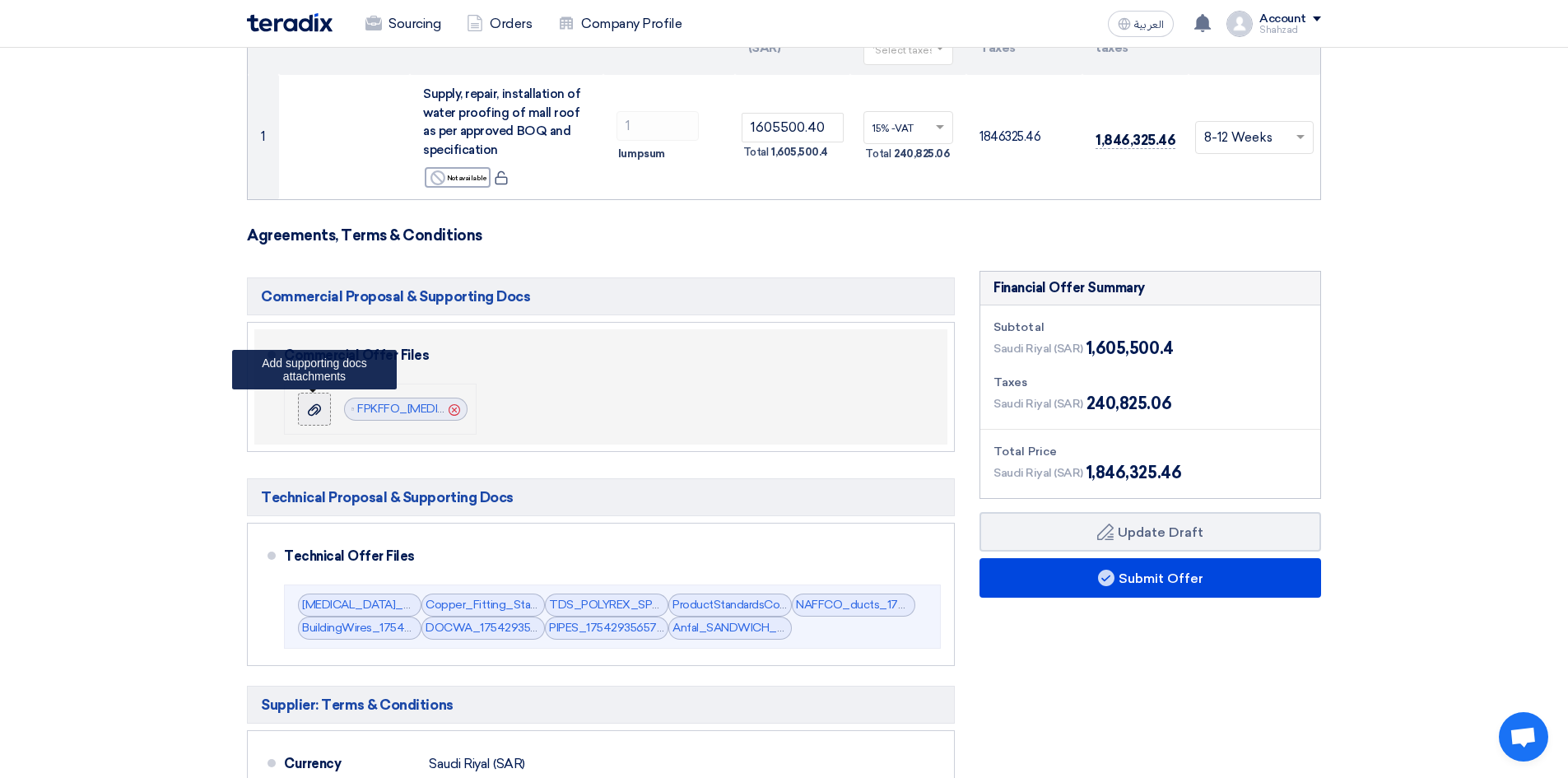
click at [308, 401] on div at bounding box center [315, 409] width 20 height 17
click at [0, 0] on input "file" at bounding box center [0, 0] width 0 height 0
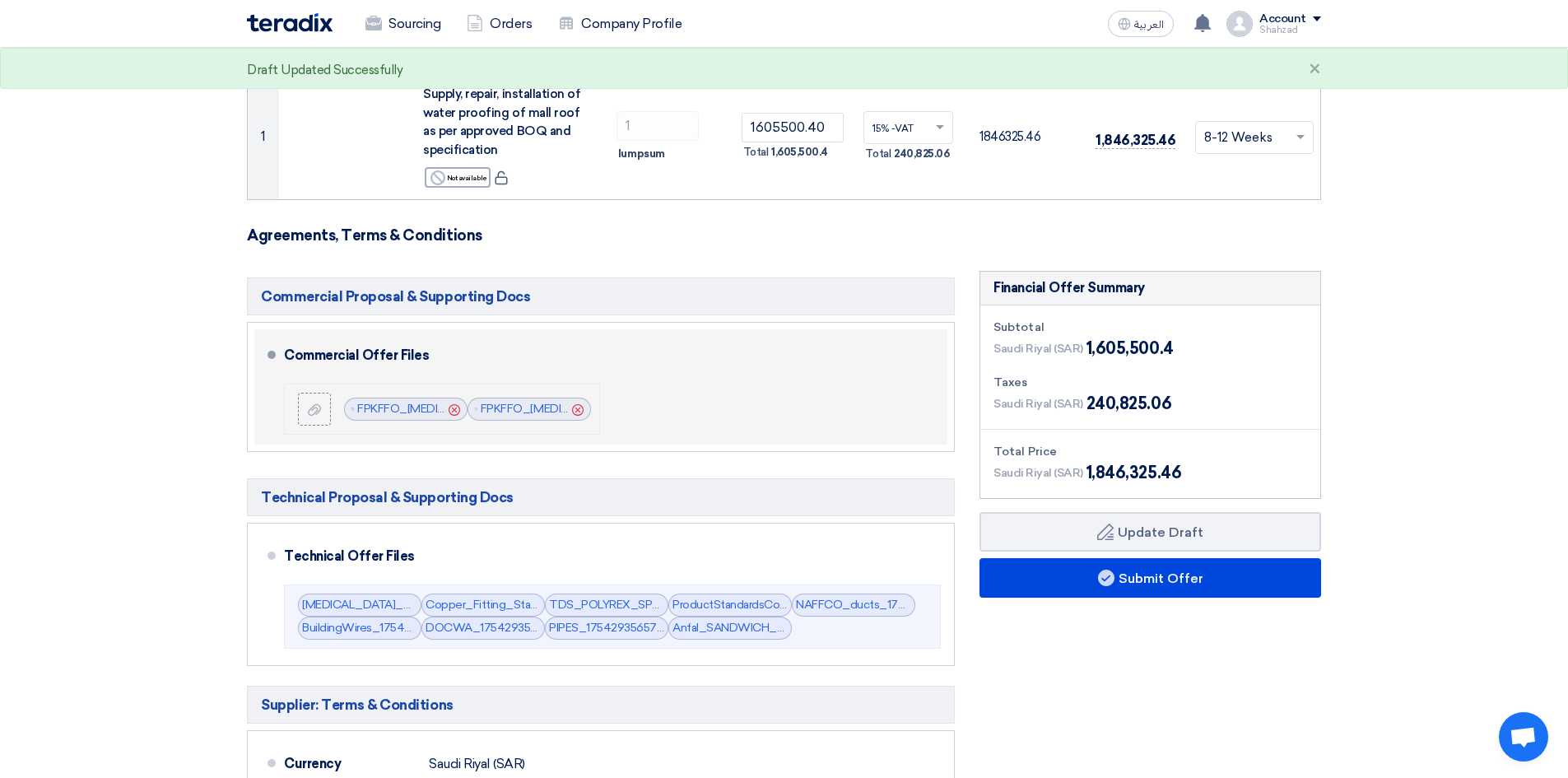
click at [452, 410] on icon "Cancel" at bounding box center [455, 410] width 12 height 12
click at [407, 415] on link "FPKFFO_[MEDICAL_DATA]_MALL_ROOF_REPAIRING__REV_1758390474032.pdf" at bounding box center [575, 408] width 435 height 14
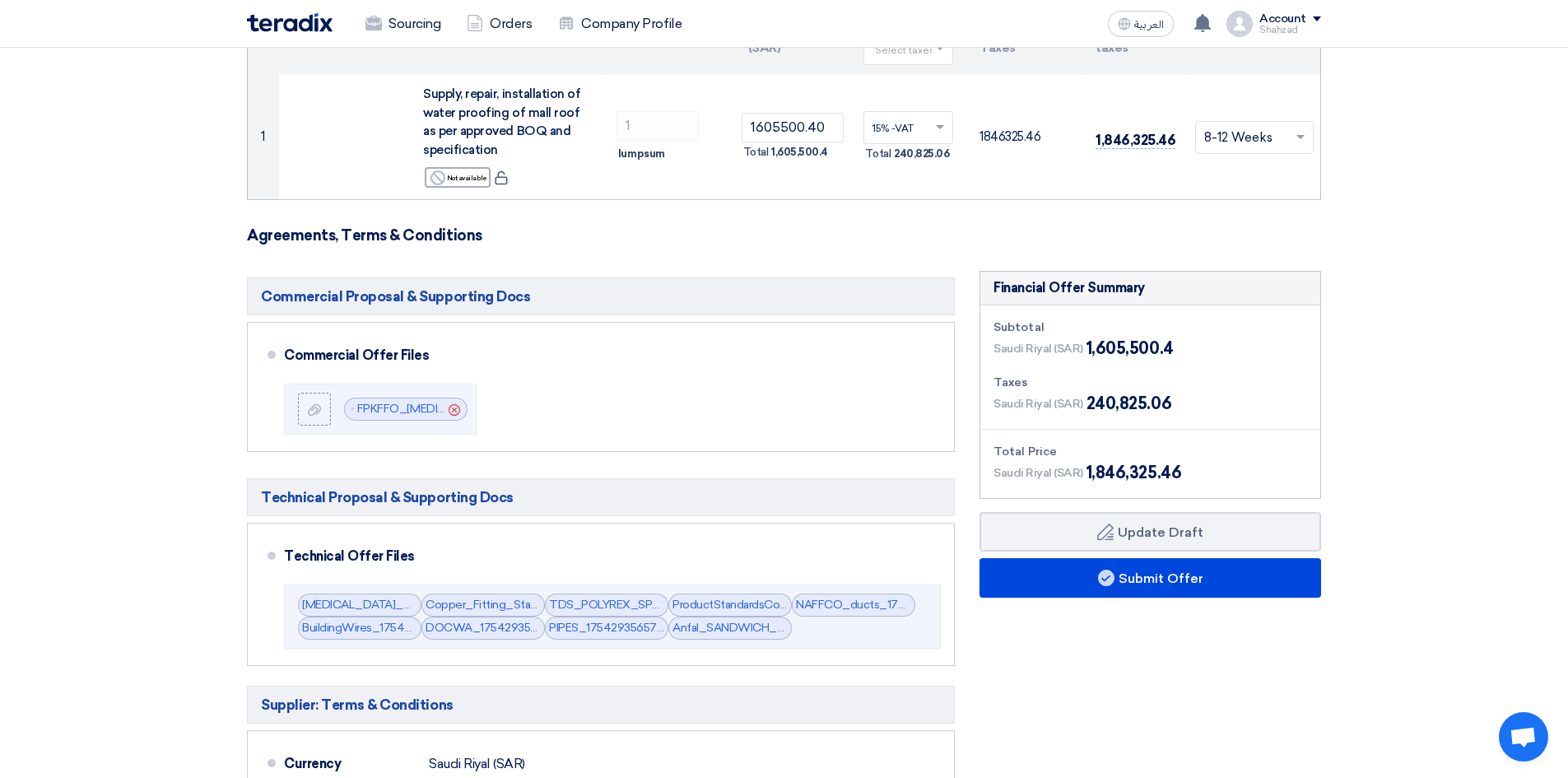
click at [357, 401] on link "FPKFFO_[MEDICAL_DATA]_MALL_ROOF_REPAIRING__REV_1758390474032.pdf" at bounding box center [575, 408] width 435 height 14
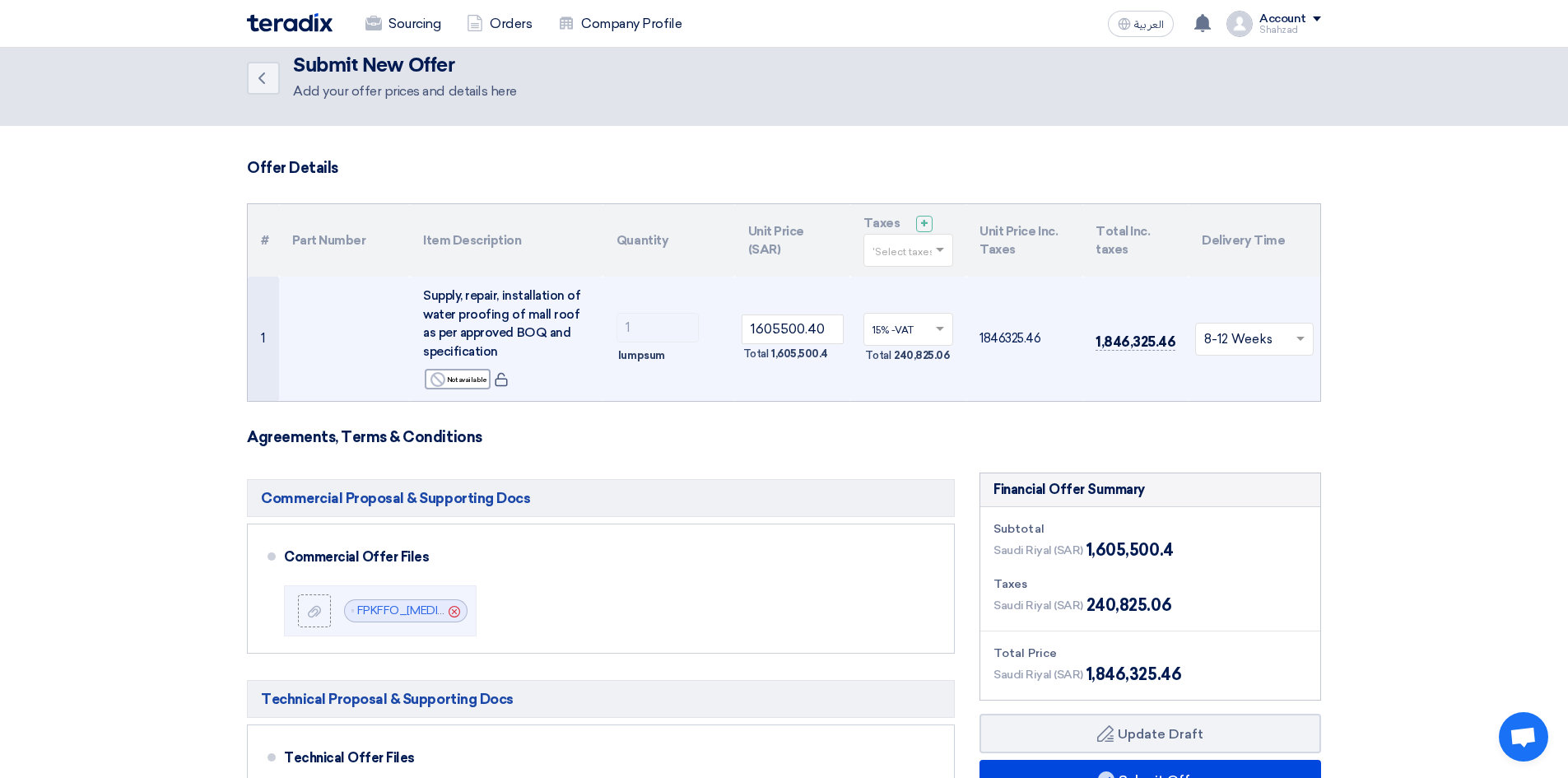
scroll to position [0, 0]
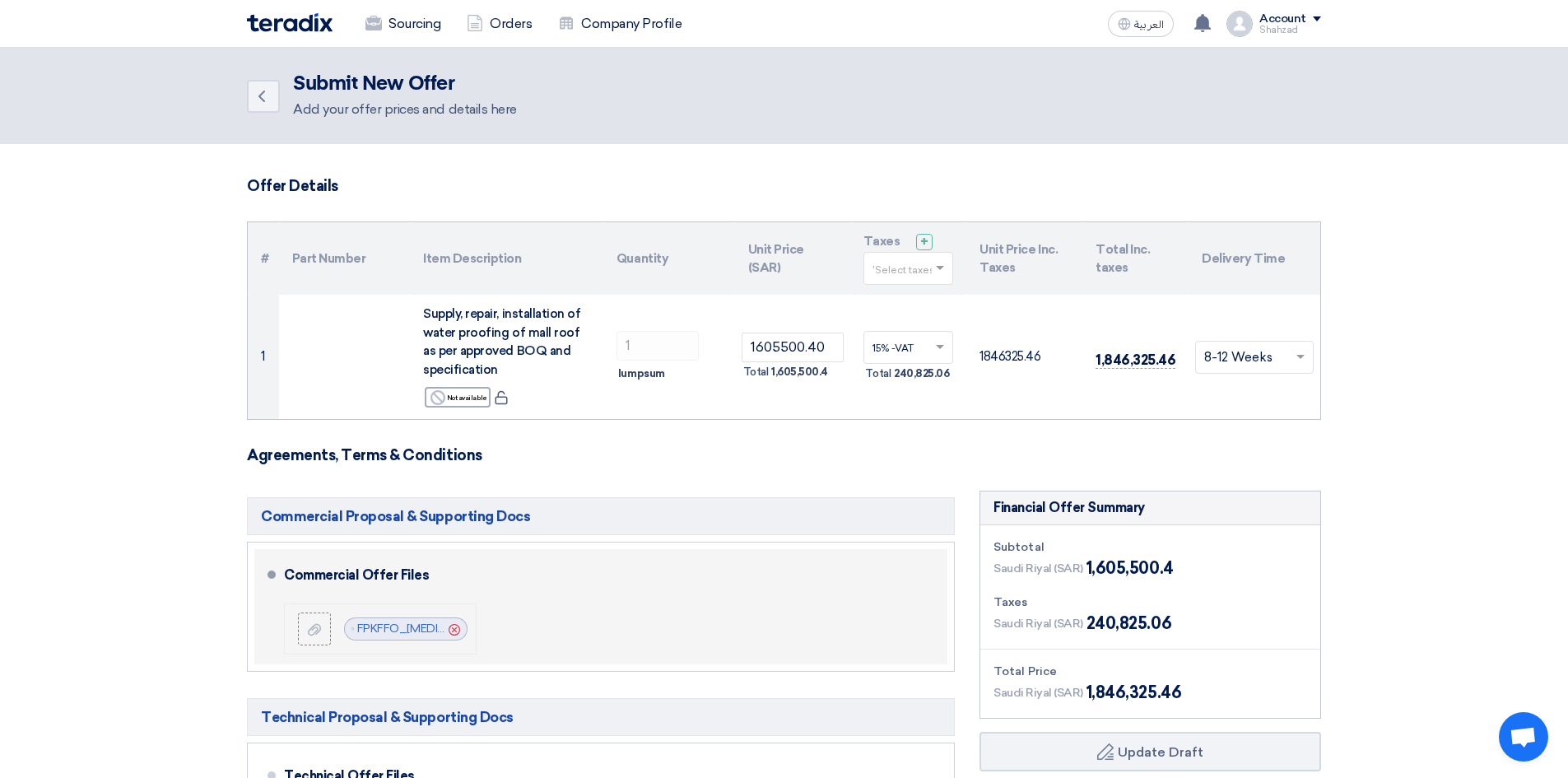
click at [450, 629] on icon "Cancel" at bounding box center [455, 630] width 12 height 12
click at [317, 627] on icon at bounding box center [314, 629] width 13 height 13
click at [0, 0] on input "file" at bounding box center [0, 0] width 0 height 0
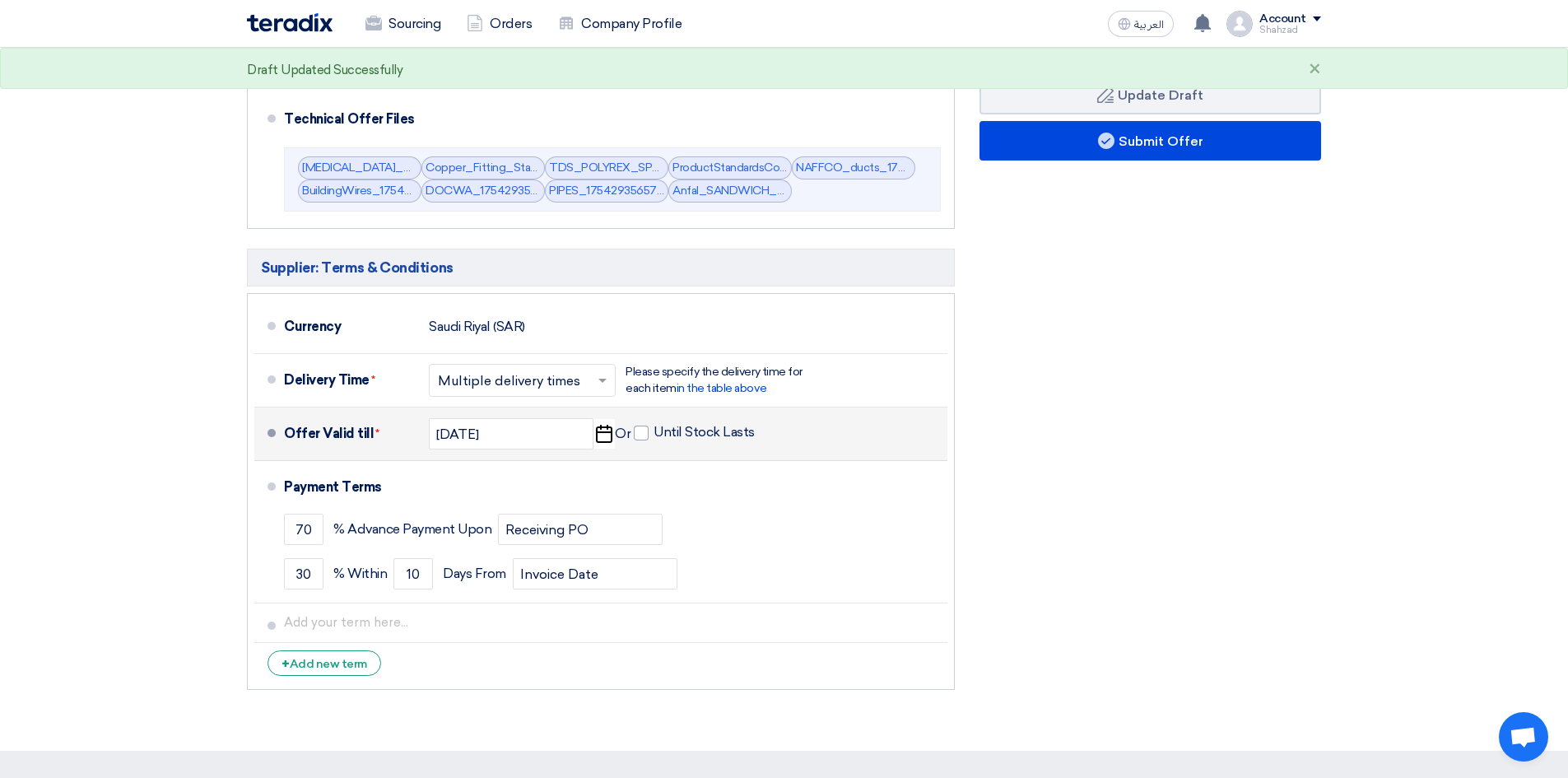
scroll to position [659, 0]
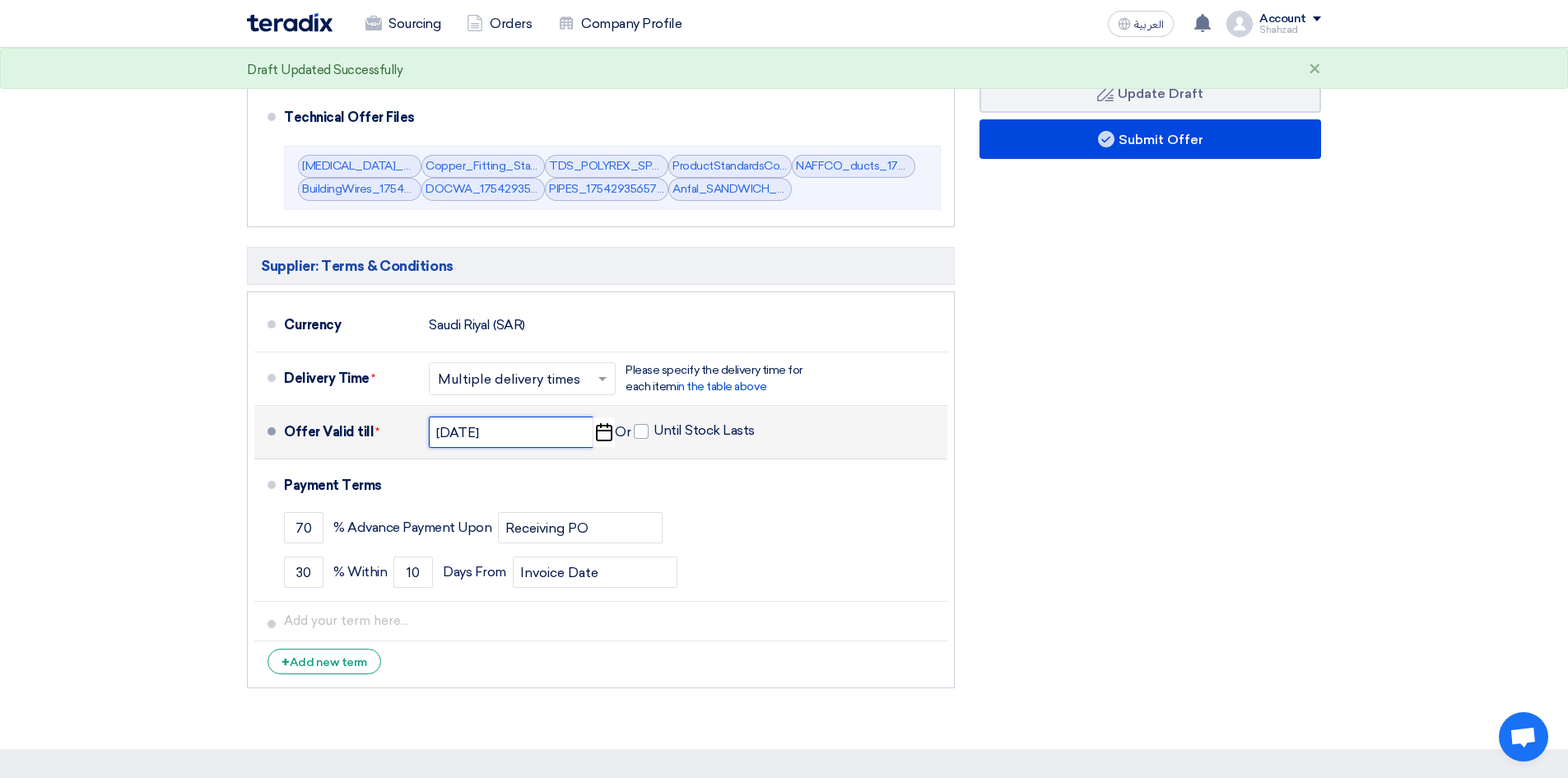
click at [476, 439] on input "[DATE]" at bounding box center [511, 431] width 165 height 31
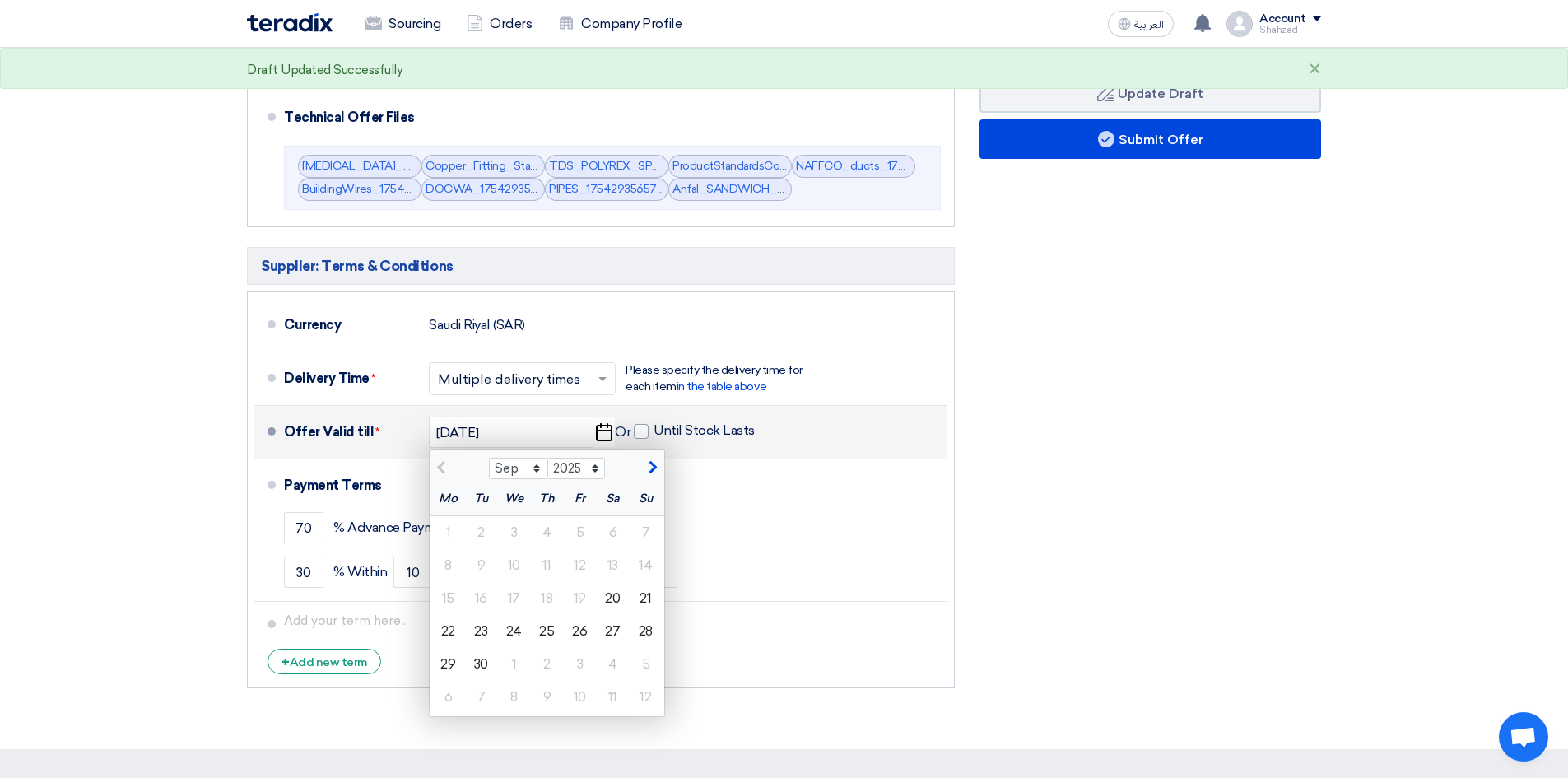
click at [651, 472] on span "button" at bounding box center [649, 467] width 9 height 15
select select "10"
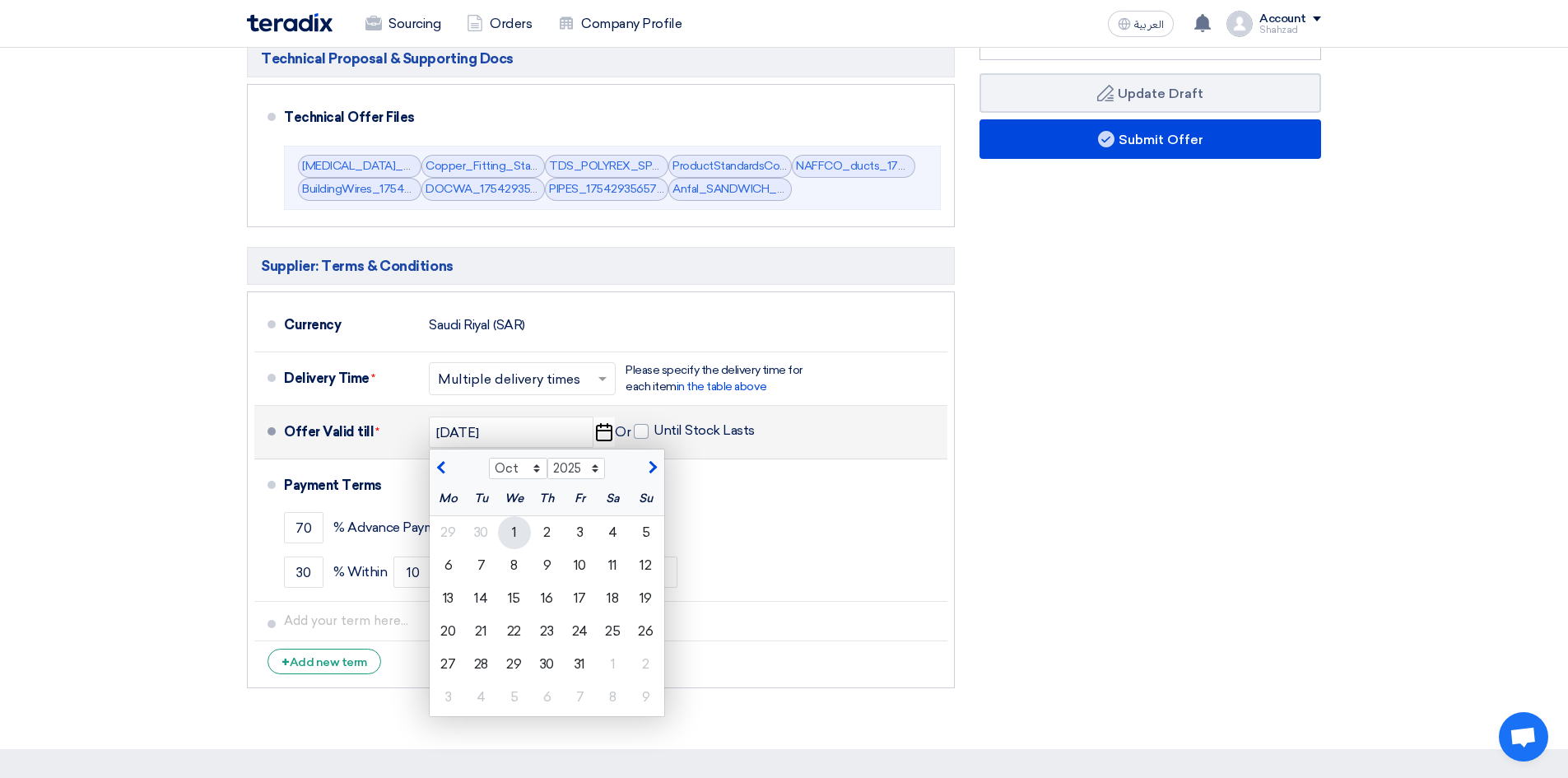
click at [525, 526] on div "1" at bounding box center [513, 533] width 33 height 33
type input "[DATE]"
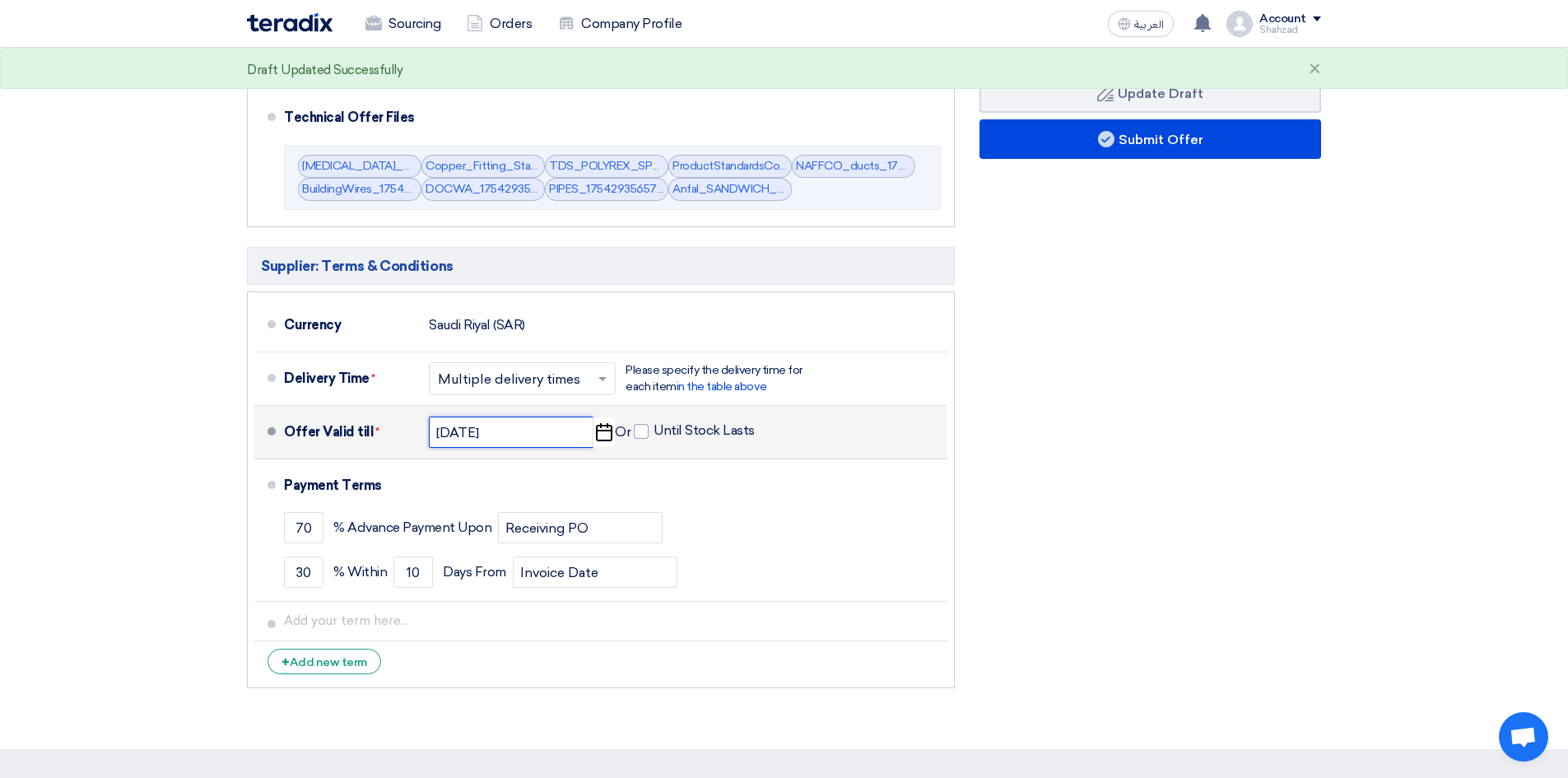
click at [546, 440] on input "[DATE]" at bounding box center [511, 431] width 165 height 31
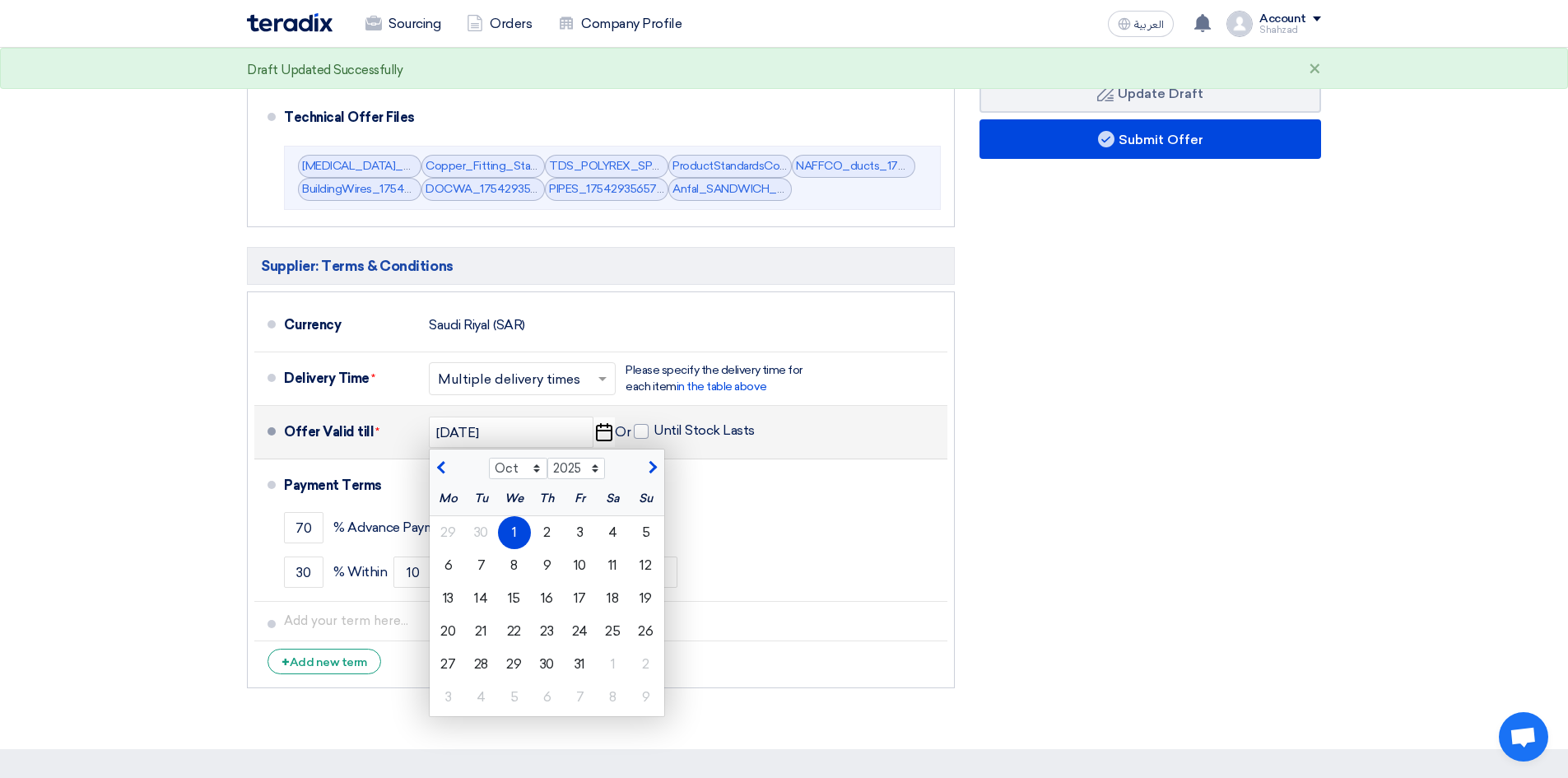
click at [660, 461] on button "button" at bounding box center [649, 466] width 27 height 17
select select "11"
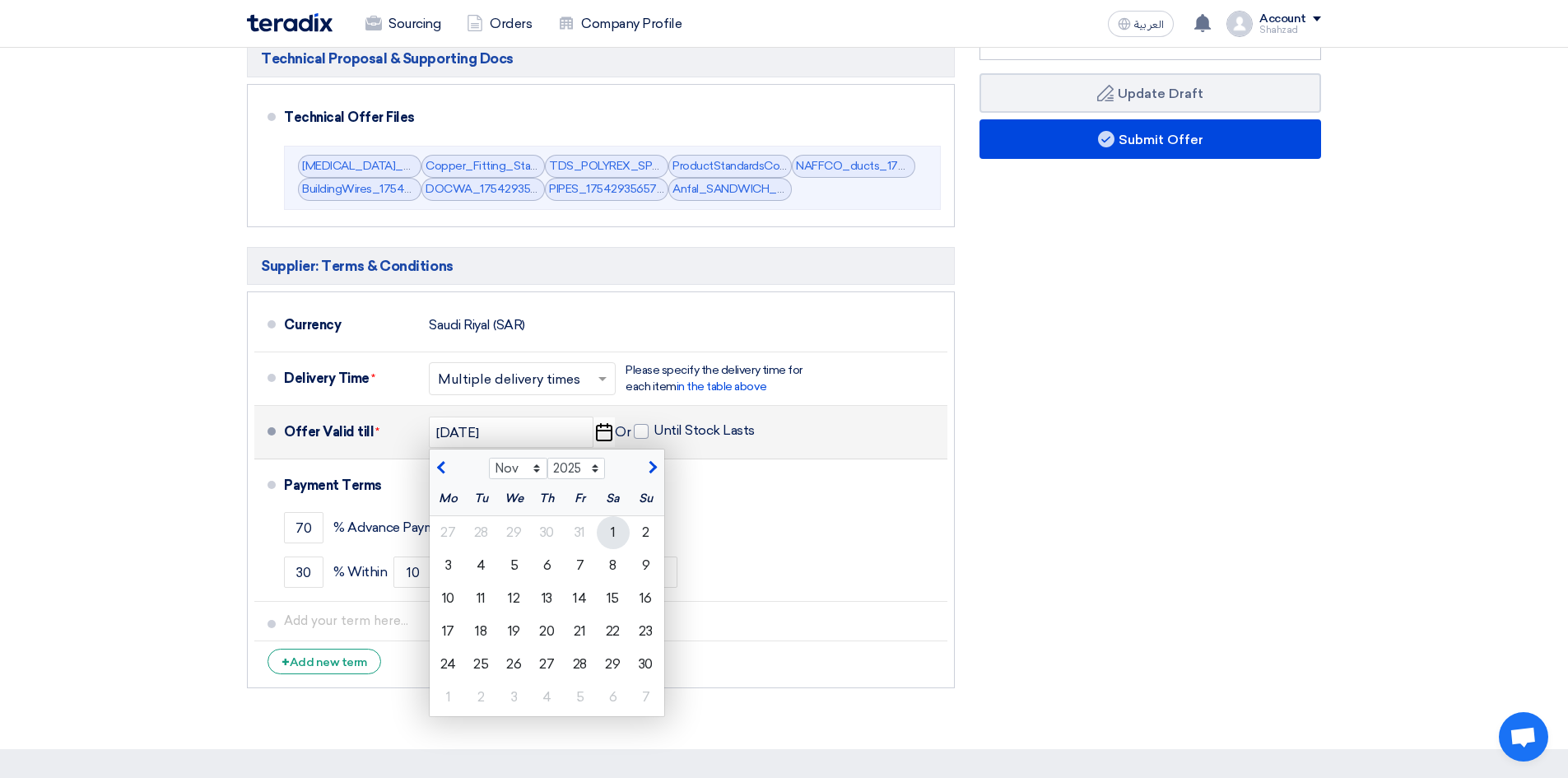
click at [613, 532] on div "1" at bounding box center [613, 533] width 33 height 33
type input "[DATE]"
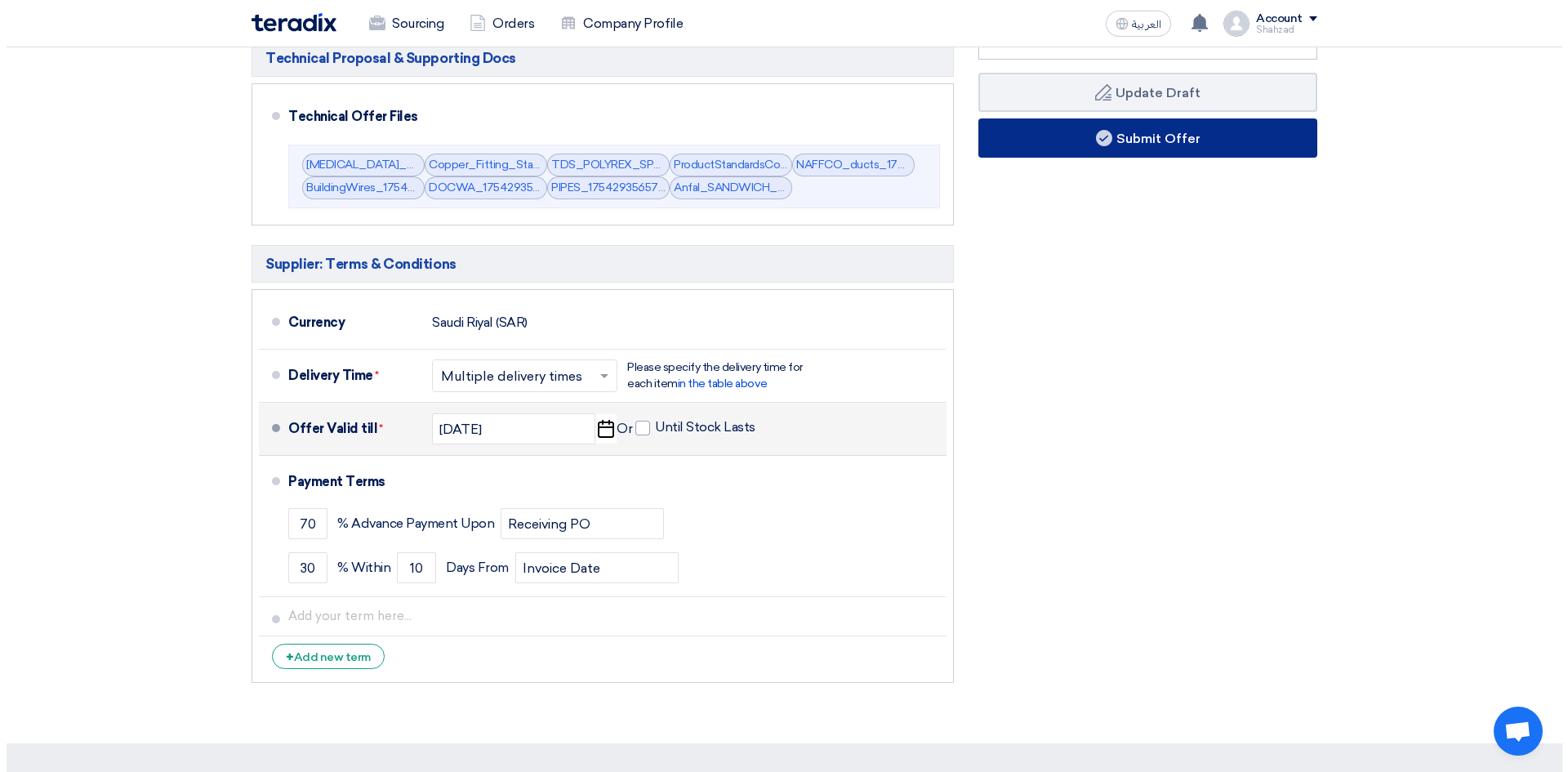
scroll to position [436, 0]
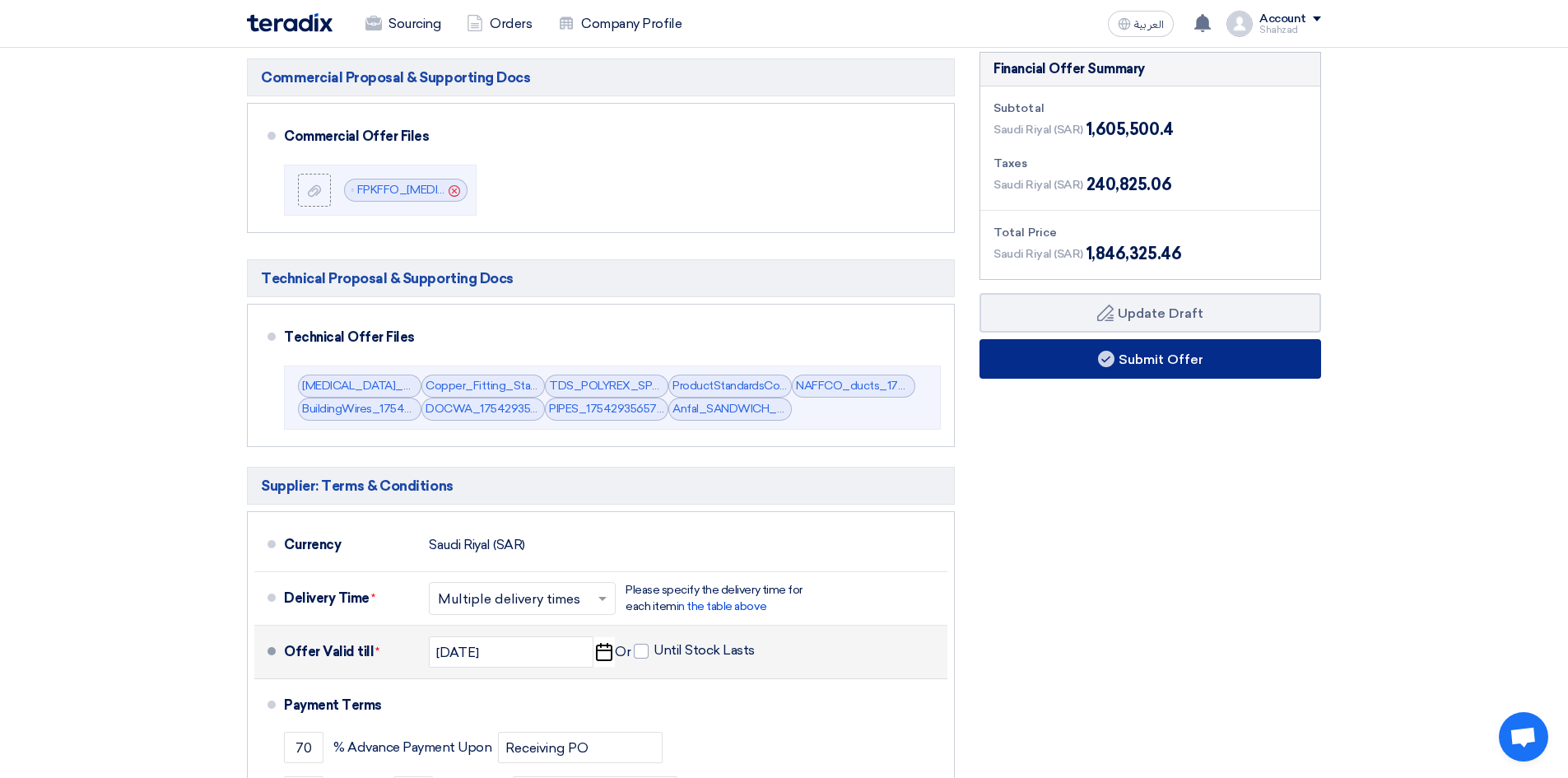
click at [1071, 359] on button "Submit Offer" at bounding box center [1150, 359] width 342 height 40
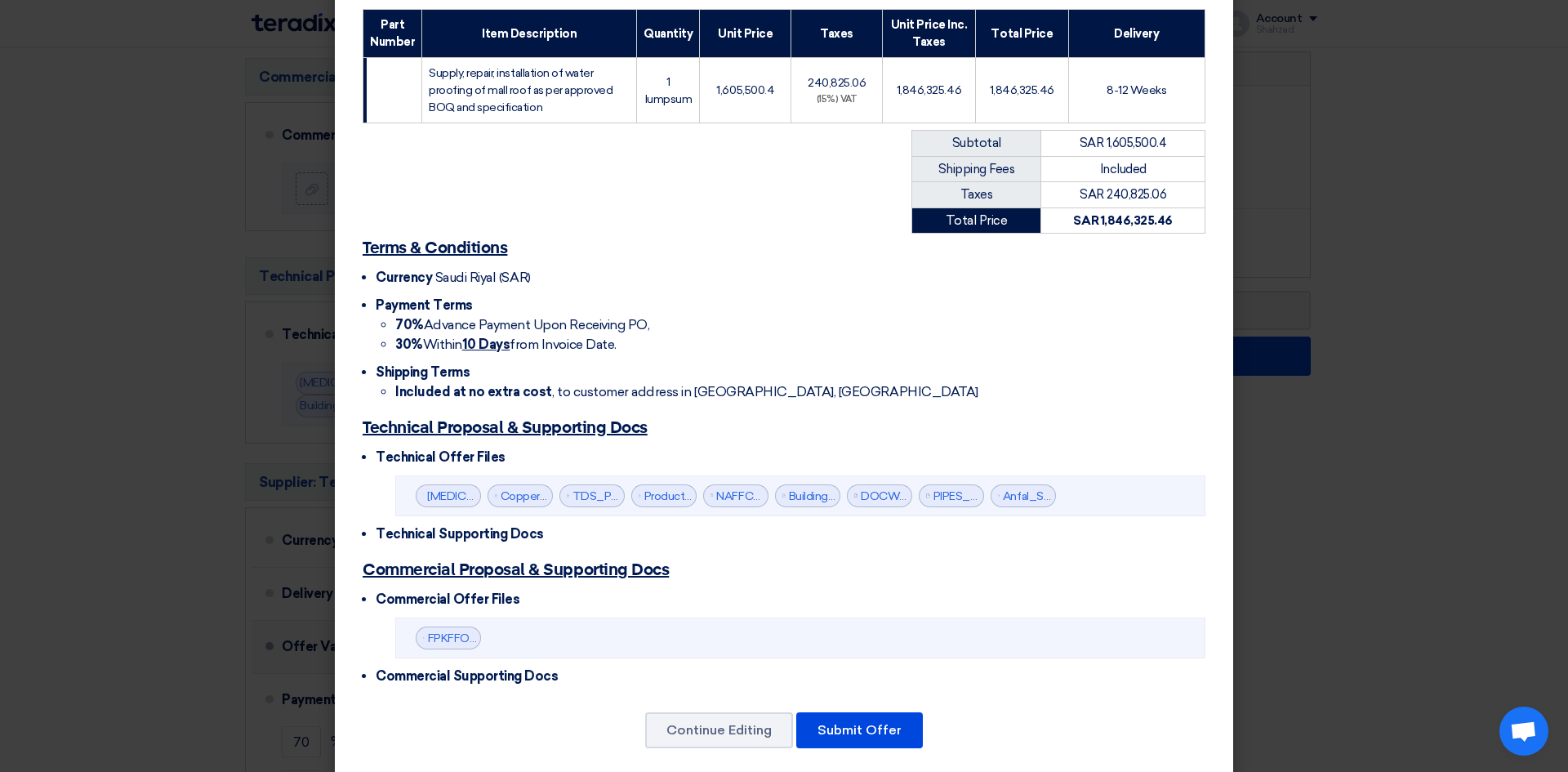
scroll to position [261, 0]
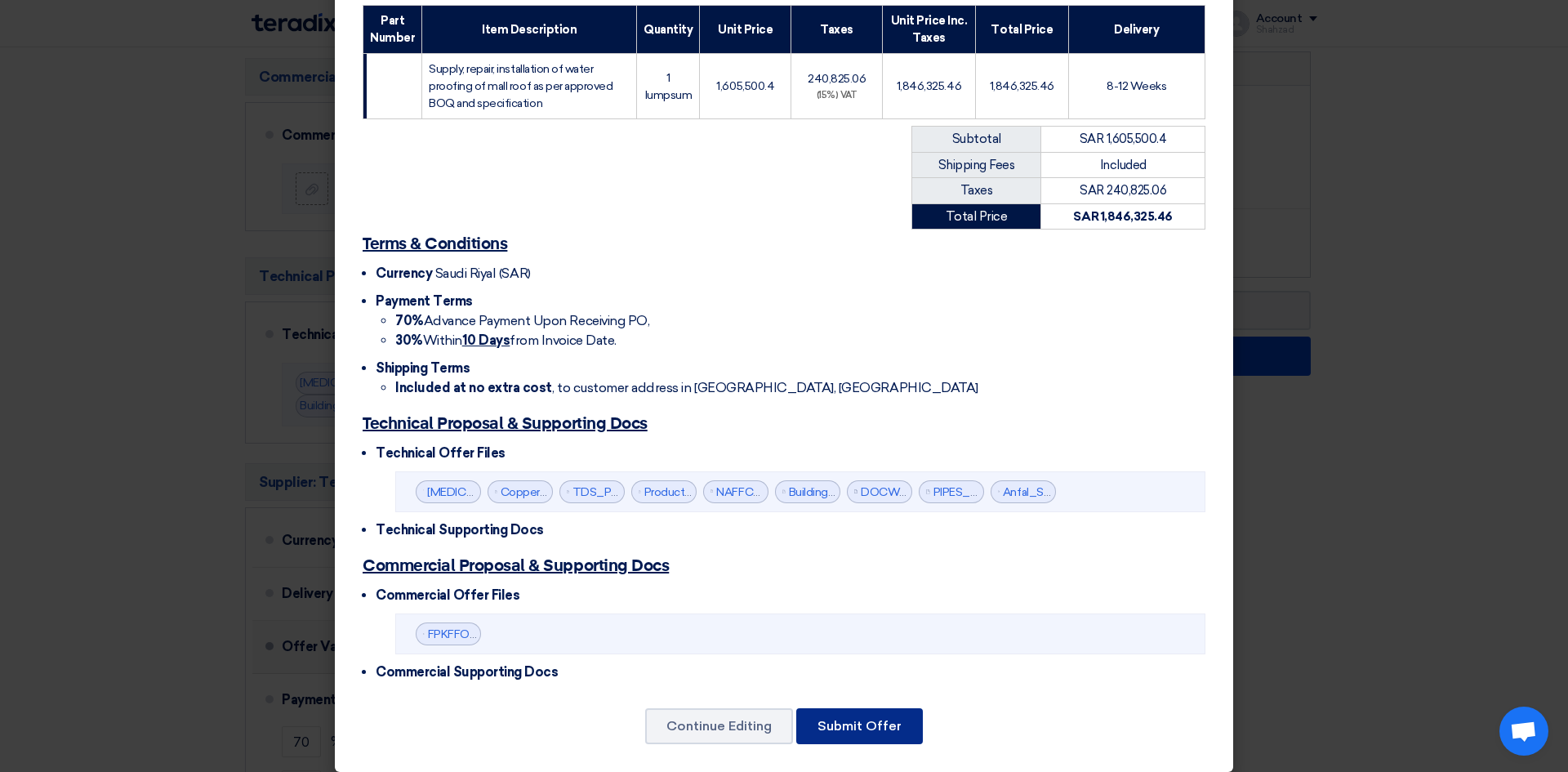
drag, startPoint x: 844, startPoint y: 723, endPoint x: 691, endPoint y: 618, distance: 185.6
click at [681, 620] on div "KHAYAT FOR FITOUT AND CONTRACTING [STREET_ADDRESS][PERSON_NAME] [DOMAIN_NAME] […" at bounding box center [784, 263] width 898 height 1019
click at [858, 713] on button "Submit Offer" at bounding box center [859, 726] width 126 height 35
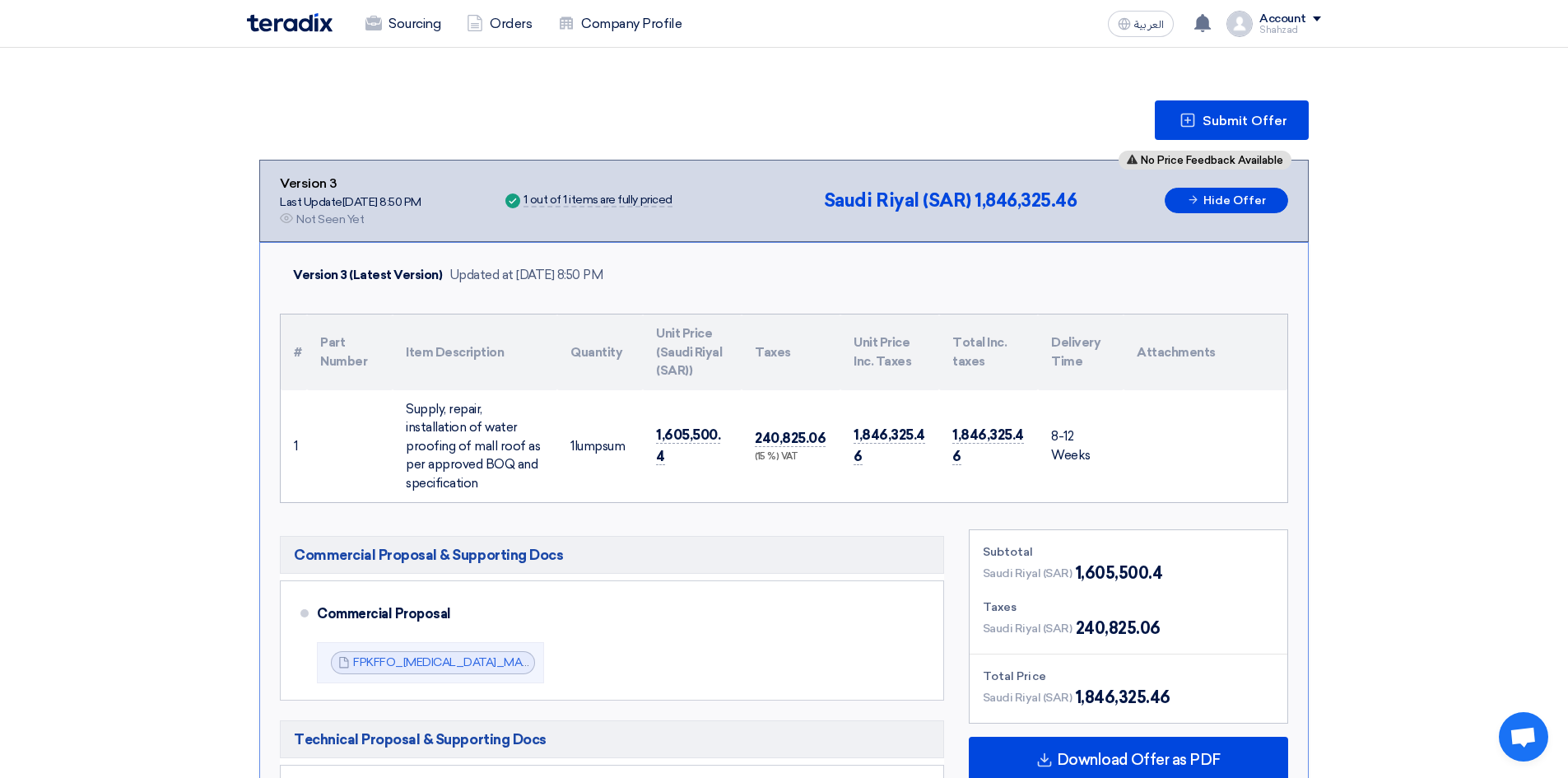
scroll to position [220, 0]
